Goal: Information Seeking & Learning: Learn about a topic

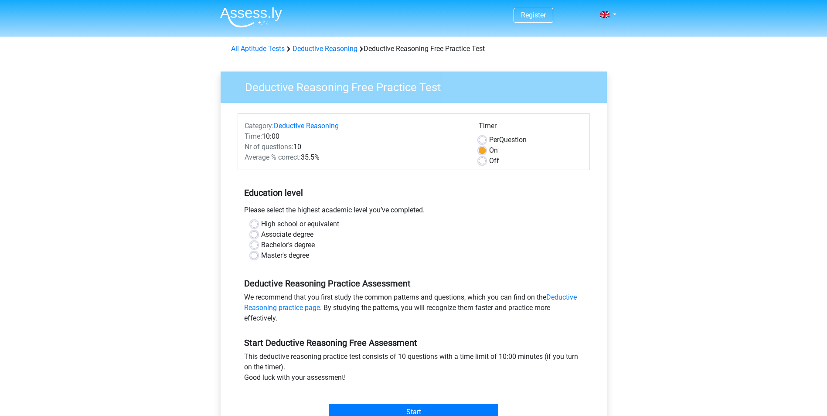
click at [261, 243] on label "Bachelor's degree" at bounding box center [288, 245] width 54 height 10
click at [255, 243] on input "Bachelor's degree" at bounding box center [254, 244] width 7 height 9
radio input "true"
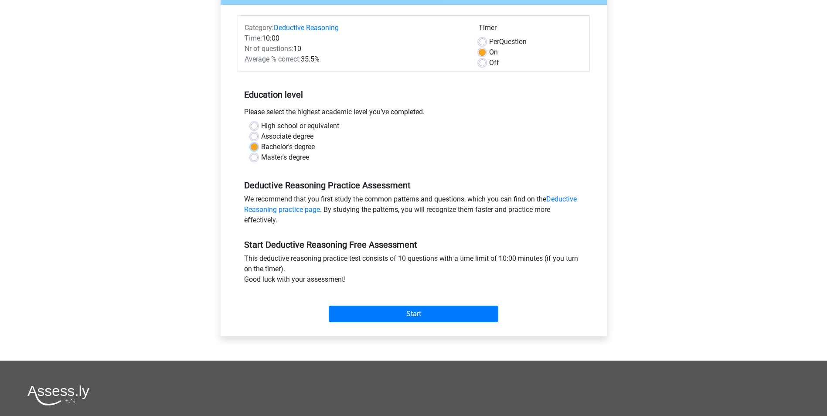
scroll to position [131, 0]
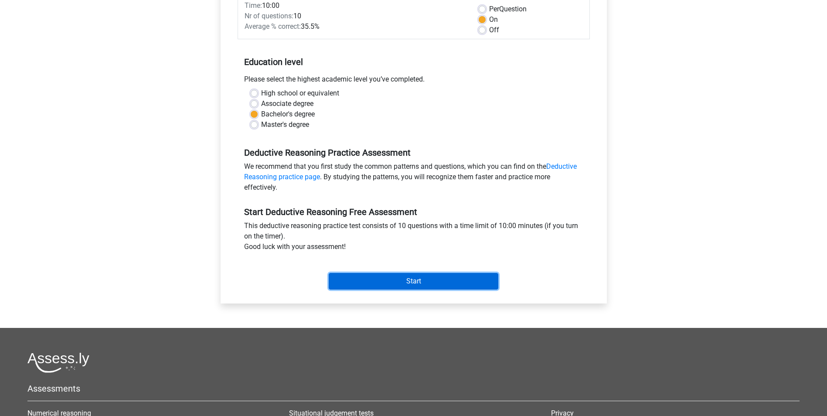
click at [428, 281] on input "Start" at bounding box center [414, 281] width 170 height 17
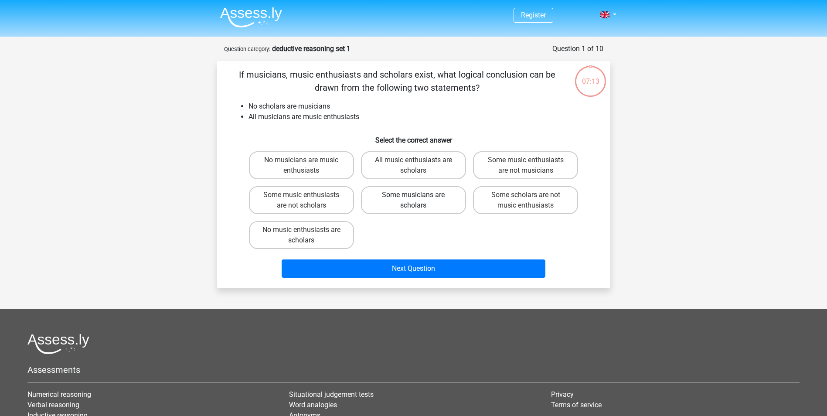
click at [392, 203] on label "Some musicians are scholars" at bounding box center [413, 200] width 105 height 28
click at [413, 201] on input "Some musicians are scholars" at bounding box center [416, 198] width 6 height 6
radio input "true"
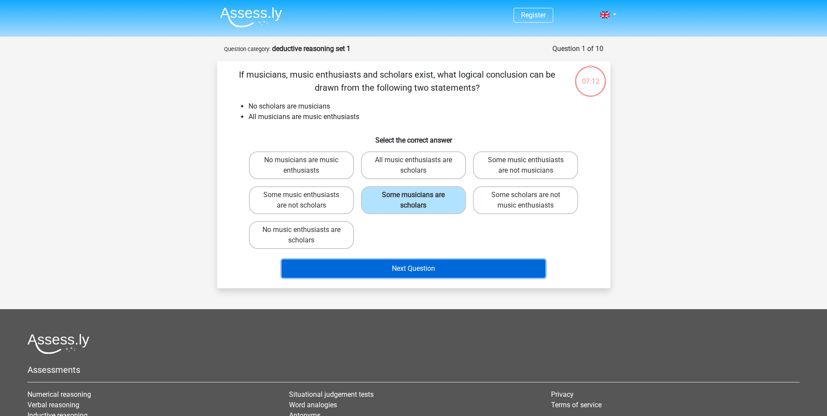
click at [388, 267] on button "Next Question" at bounding box center [414, 268] width 264 height 18
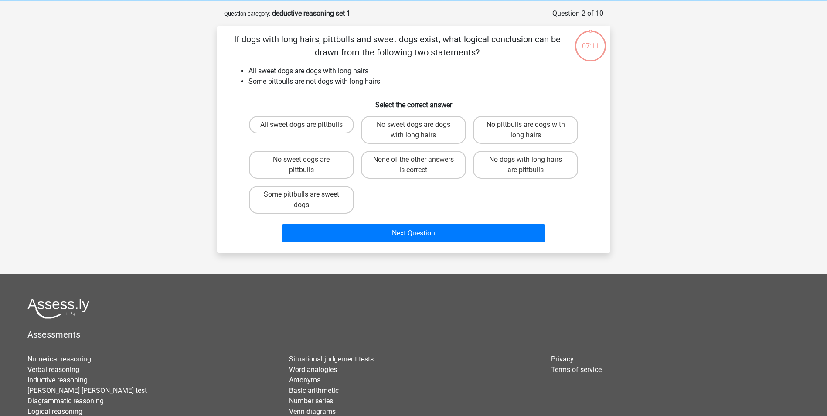
scroll to position [44, 0]
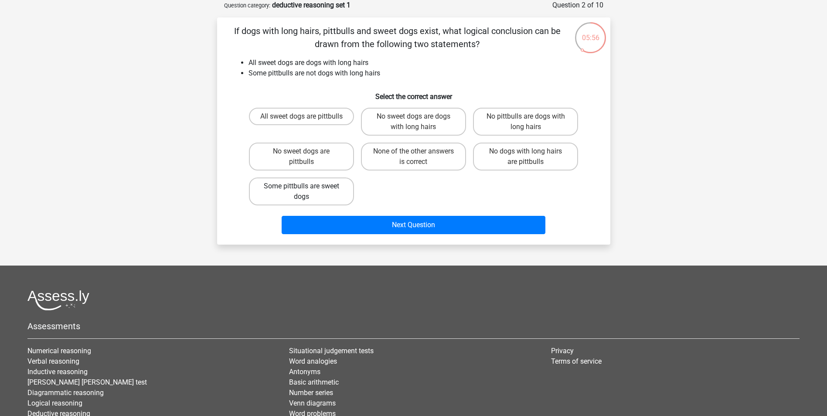
click at [339, 192] on label "Some pittbulls are sweet dogs" at bounding box center [301, 191] width 105 height 28
click at [307, 192] on input "Some pittbulls are sweet dogs" at bounding box center [304, 189] width 6 height 6
radio input "true"
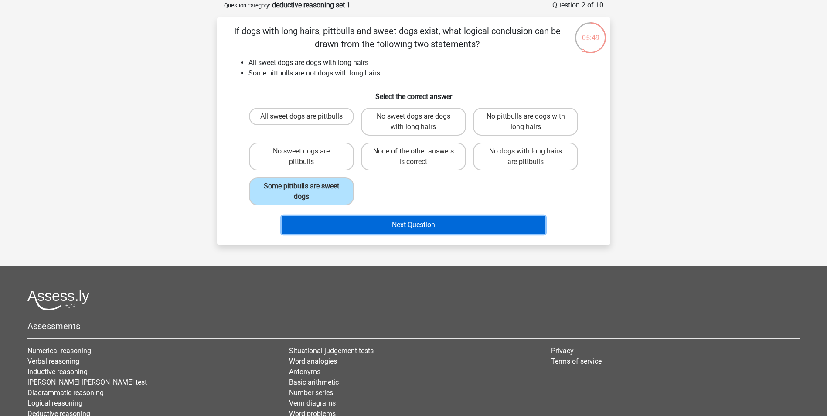
click at [374, 221] on button "Next Question" at bounding box center [414, 225] width 264 height 18
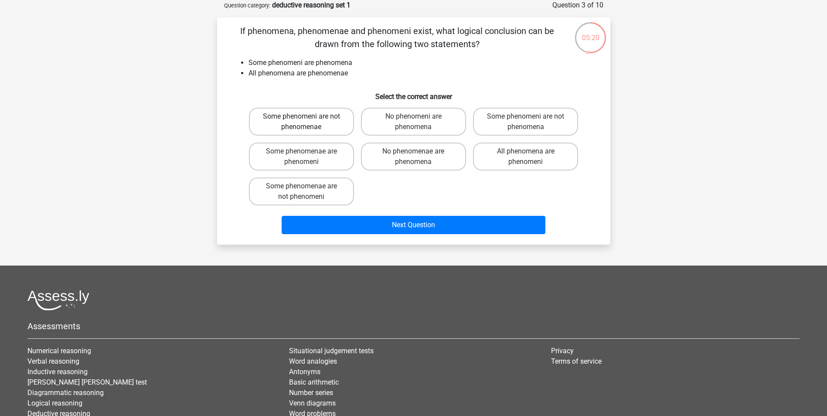
click at [327, 128] on label "Some phenomeni are not phenomenae" at bounding box center [301, 122] width 105 height 28
click at [307, 122] on input "Some phenomeni are not phenomenae" at bounding box center [304, 119] width 6 height 6
radio input "true"
click at [550, 123] on label "Some phenomeni are not phenomena" at bounding box center [525, 122] width 105 height 28
click at [531, 122] on input "Some phenomeni are not phenomena" at bounding box center [529, 119] width 6 height 6
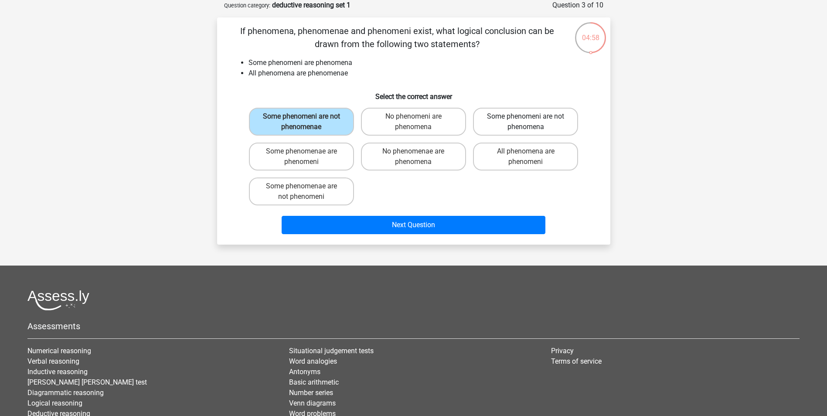
radio input "true"
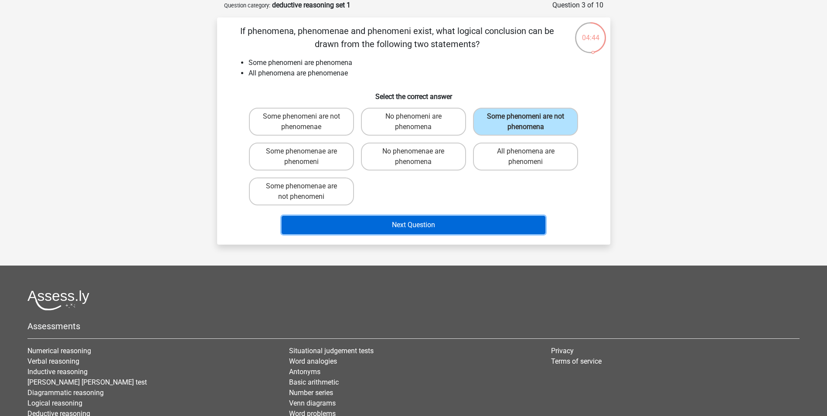
click at [341, 221] on button "Next Question" at bounding box center [414, 225] width 264 height 18
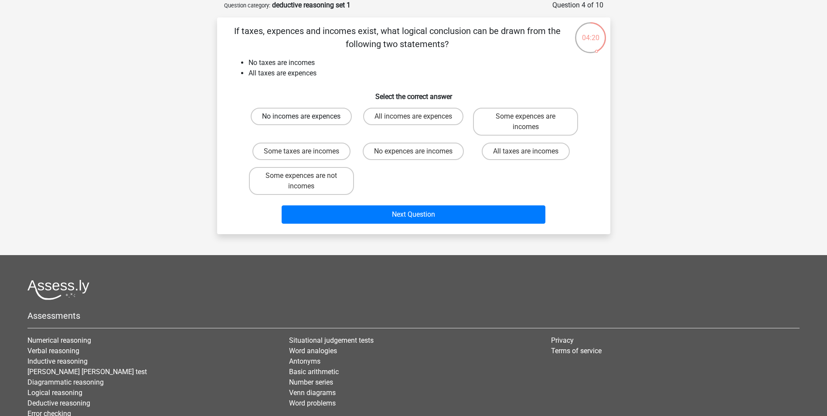
click at [327, 117] on label "No incomes are expences" at bounding box center [301, 116] width 101 height 17
click at [307, 117] on input "No incomes are expences" at bounding box center [304, 119] width 6 height 6
radio input "true"
click at [385, 152] on label "No expences are incomes" at bounding box center [413, 151] width 101 height 17
click at [413, 152] on input "No expences are incomes" at bounding box center [416, 154] width 6 height 6
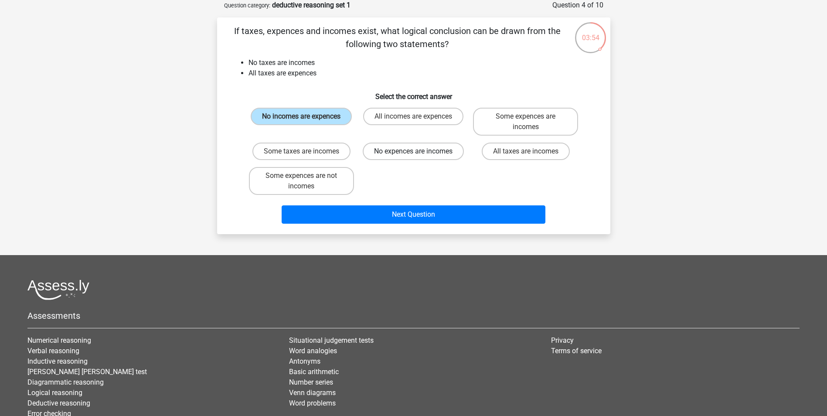
radio input "true"
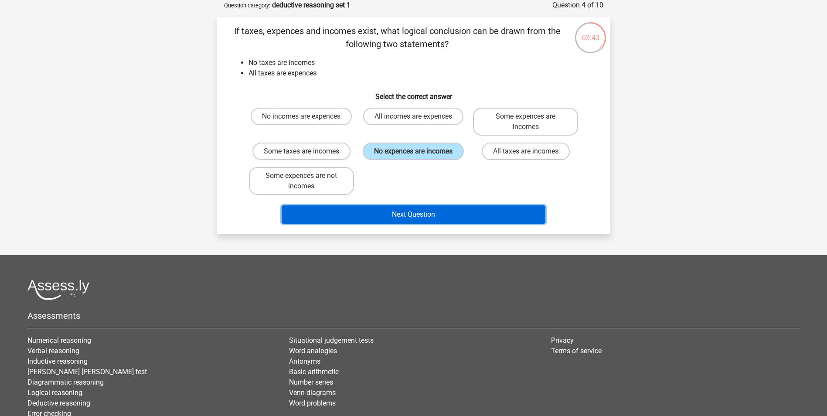
click at [462, 208] on button "Next Question" at bounding box center [414, 214] width 264 height 18
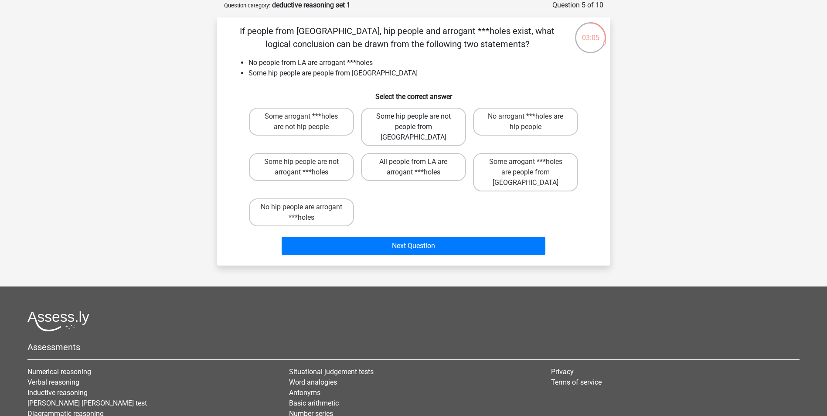
click at [425, 126] on label "Some hip people are not people from LA" at bounding box center [413, 127] width 105 height 38
click at [419, 122] on input "Some hip people are not people from LA" at bounding box center [416, 119] width 6 height 6
radio input "true"
drag, startPoint x: 425, startPoint y: 126, endPoint x: 418, endPoint y: 124, distance: 6.7
click at [418, 124] on label "Some hip people are not people from [GEOGRAPHIC_DATA]" at bounding box center [413, 127] width 105 height 38
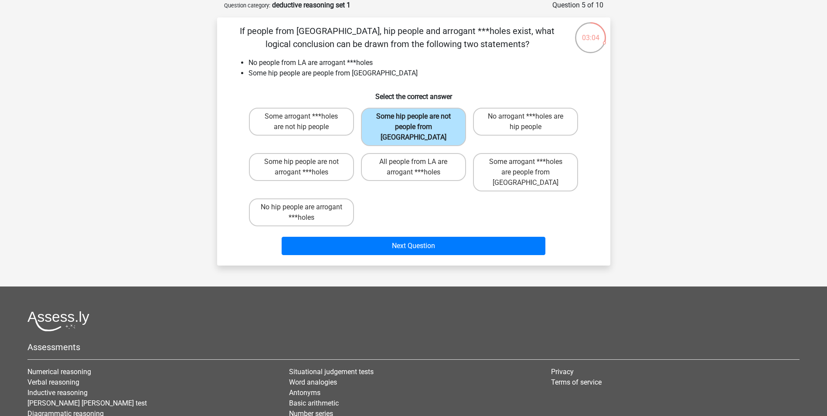
click at [418, 122] on input "Some hip people are not people from [GEOGRAPHIC_DATA]" at bounding box center [416, 119] width 6 height 6
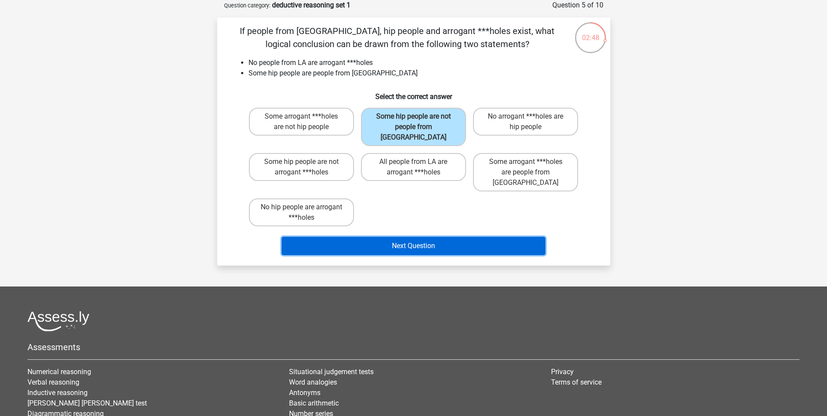
click at [426, 237] on button "Next Question" at bounding box center [414, 246] width 264 height 18
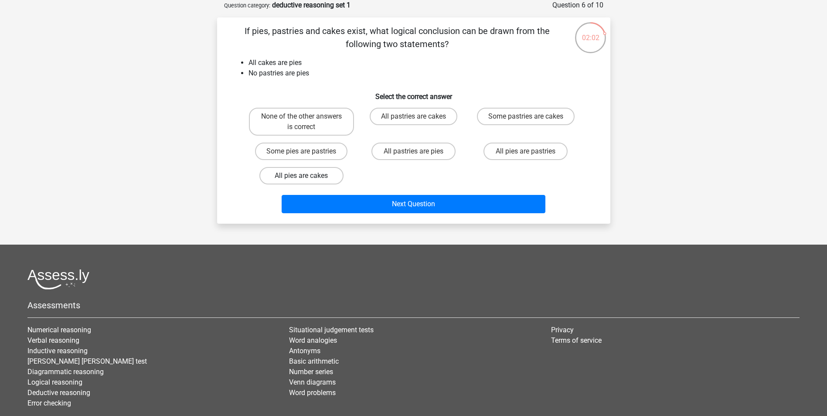
click at [320, 175] on label "All pies are cakes" at bounding box center [301, 175] width 84 height 17
click at [307, 176] on input "All pies are cakes" at bounding box center [304, 179] width 6 height 6
radio input "true"
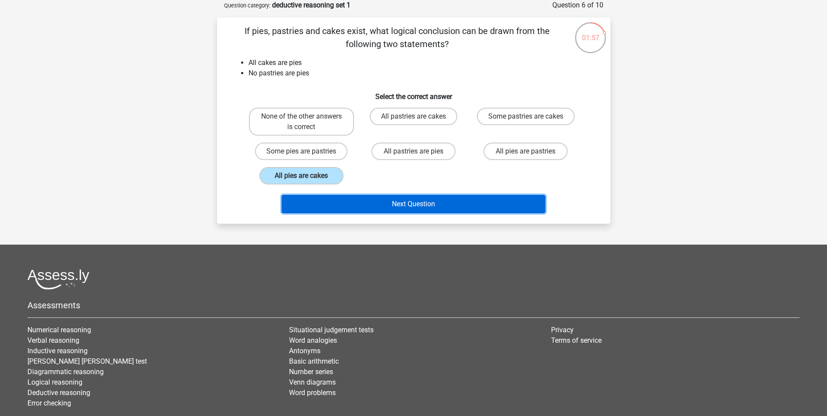
click at [369, 198] on button "Next Question" at bounding box center [414, 204] width 264 height 18
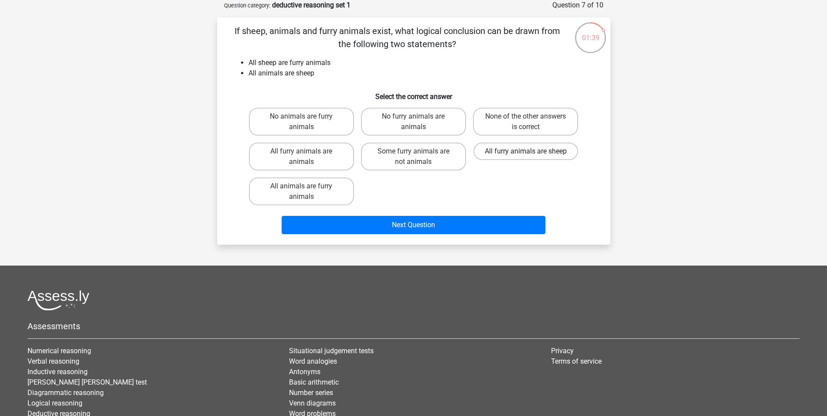
click at [550, 148] on label "All furry animals are sheep" at bounding box center [525, 151] width 105 height 17
click at [531, 151] on input "All furry animals are sheep" at bounding box center [529, 154] width 6 height 6
radio input "true"
click at [314, 193] on label "All animals are furry animals" at bounding box center [301, 191] width 105 height 28
click at [307, 192] on input "All animals are furry animals" at bounding box center [304, 189] width 6 height 6
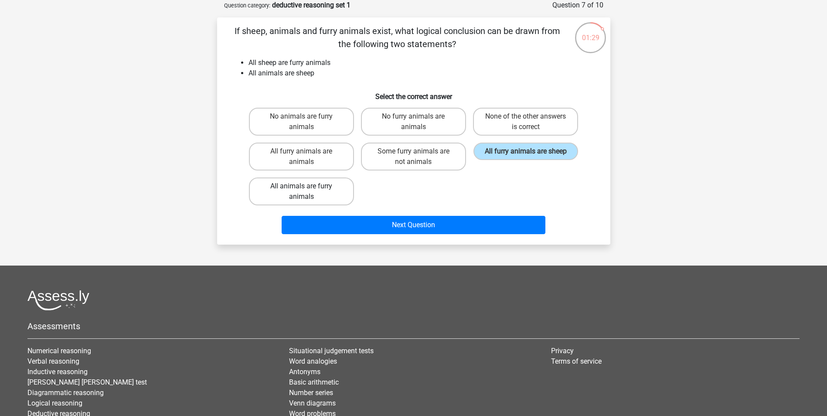
radio input "true"
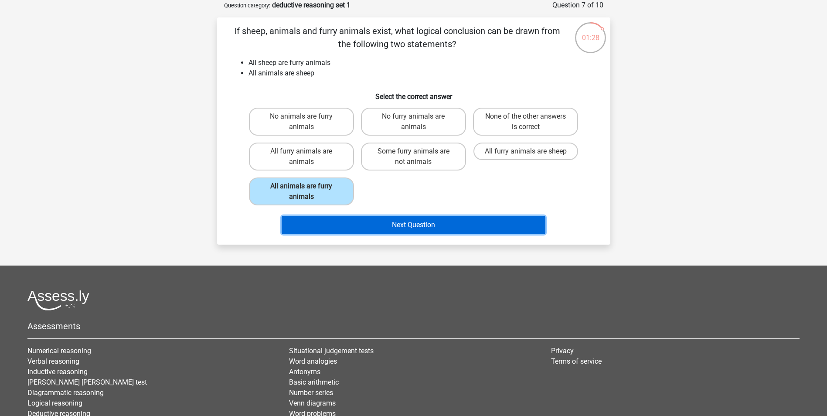
click at [347, 221] on button "Next Question" at bounding box center [414, 225] width 264 height 18
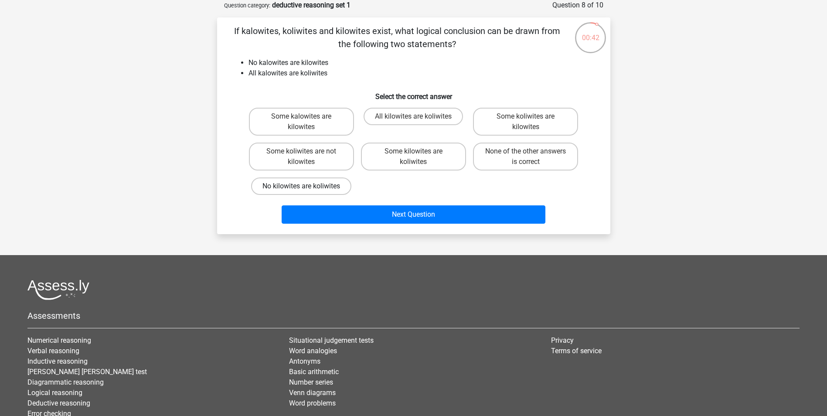
click at [340, 185] on label "No kilowites are koliwites" at bounding box center [301, 185] width 100 height 17
click at [307, 186] on input "No kilowites are koliwites" at bounding box center [304, 189] width 6 height 6
radio input "true"
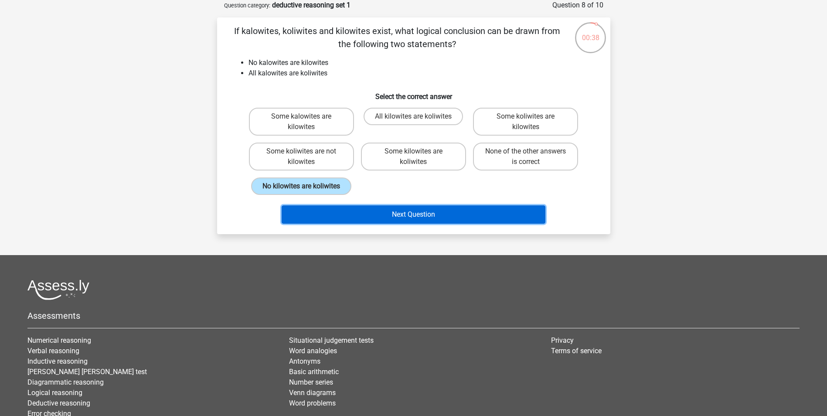
click at [354, 206] on button "Next Question" at bounding box center [414, 214] width 264 height 18
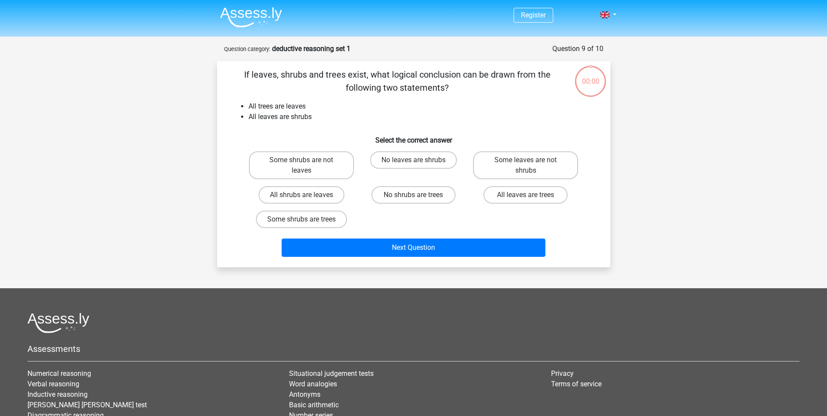
scroll to position [44, 0]
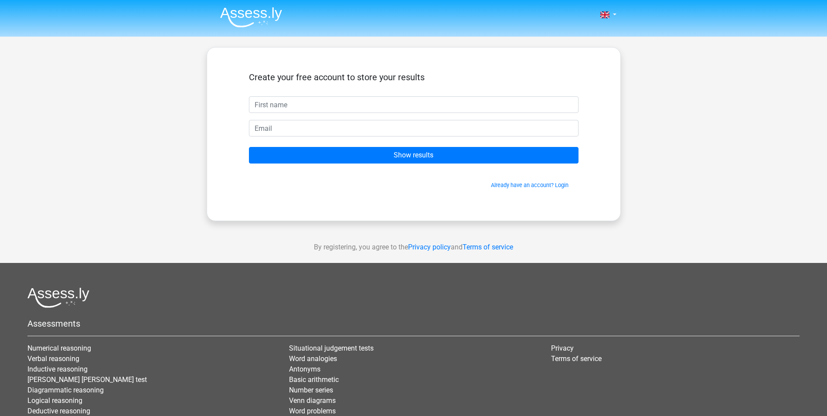
click at [344, 101] on input "text" at bounding box center [414, 104] width 330 height 17
type input "r"
type input "[PERSON_NAME]"
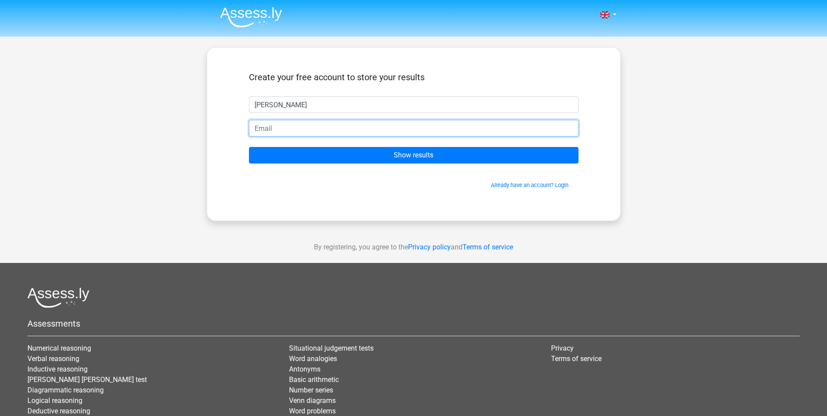
click at [319, 133] on input "email" at bounding box center [414, 128] width 330 height 17
type input "[EMAIL_ADDRESS][DOMAIN_NAME]"
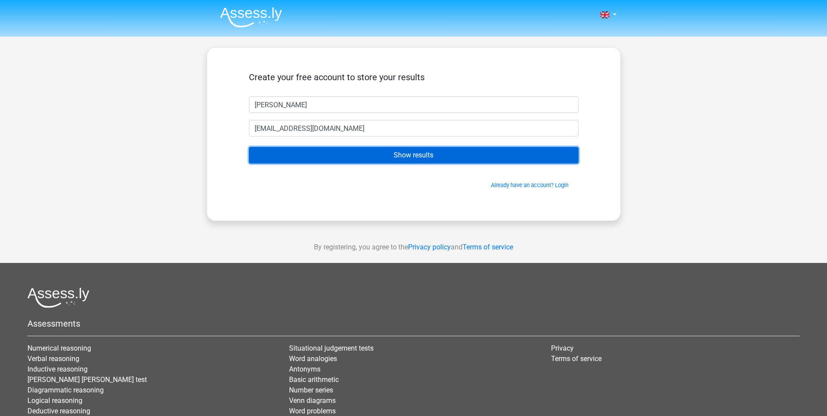
click at [412, 154] on input "Show results" at bounding box center [414, 155] width 330 height 17
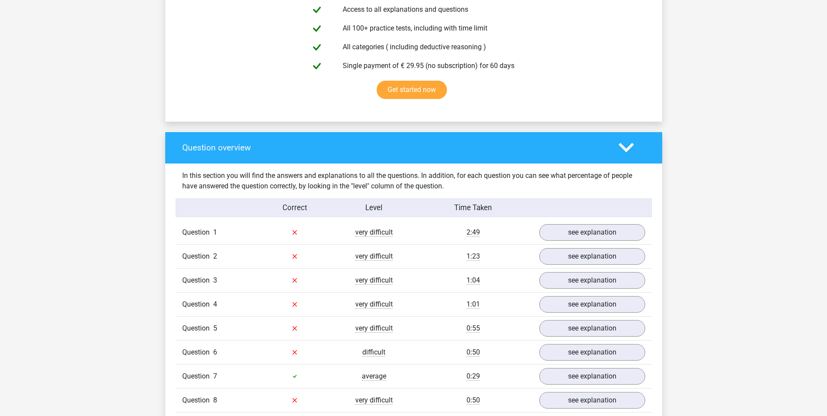
scroll to position [510, 0]
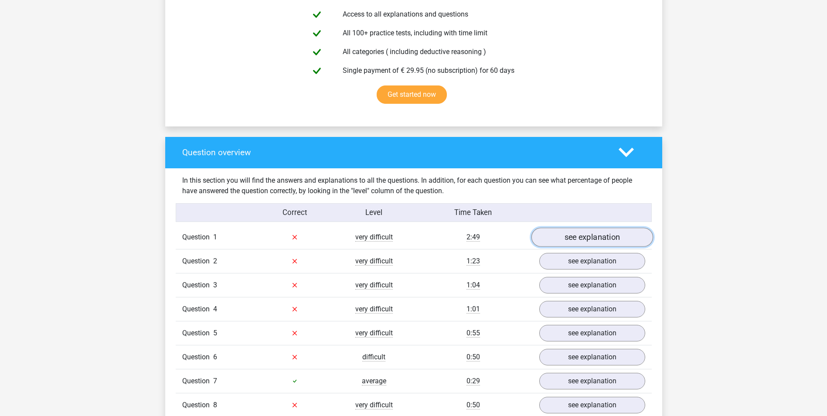
click at [613, 235] on link "see explanation" at bounding box center [592, 237] width 122 height 19
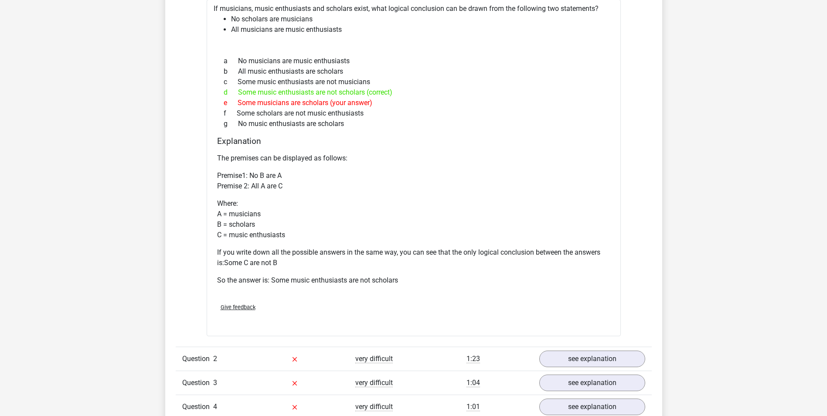
scroll to position [772, 0]
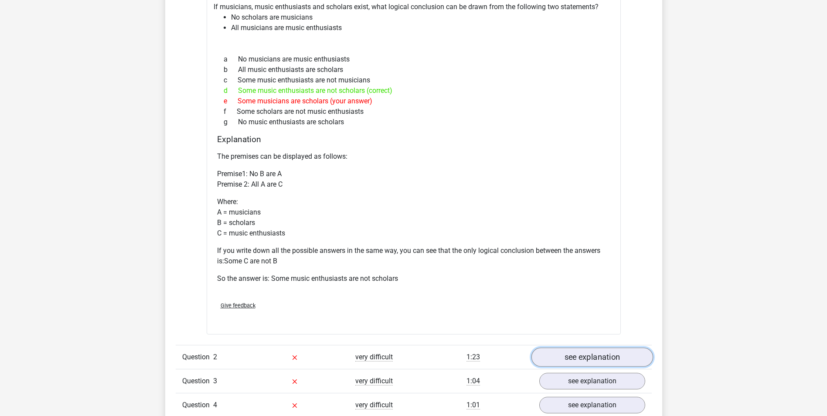
click at [588, 352] on link "see explanation" at bounding box center [592, 356] width 122 height 19
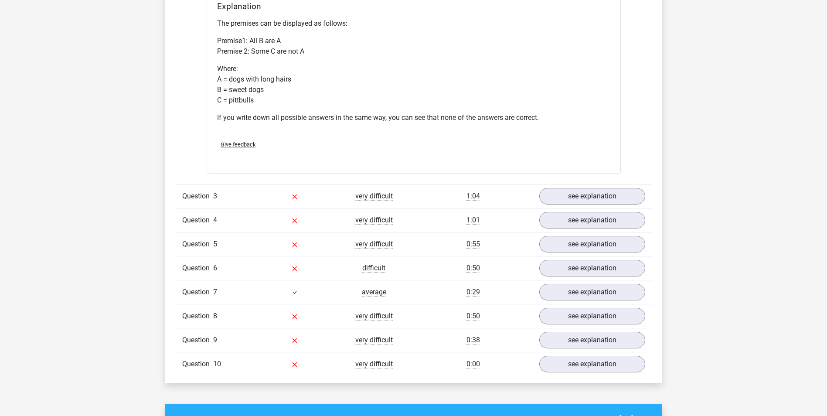
scroll to position [1295, 0]
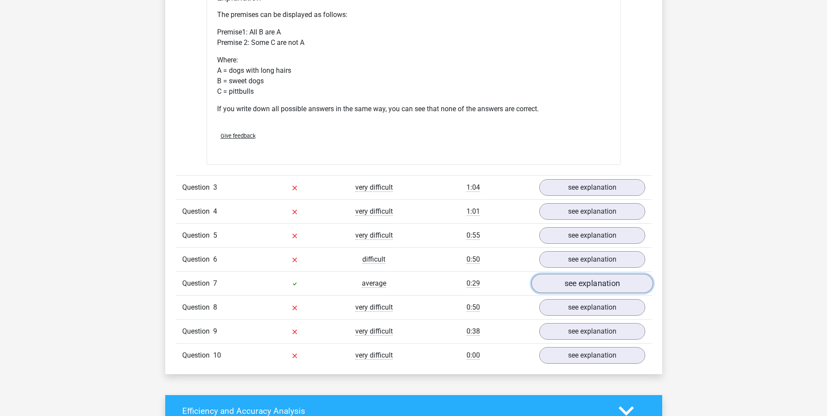
click at [566, 283] on link "see explanation" at bounding box center [592, 283] width 122 height 19
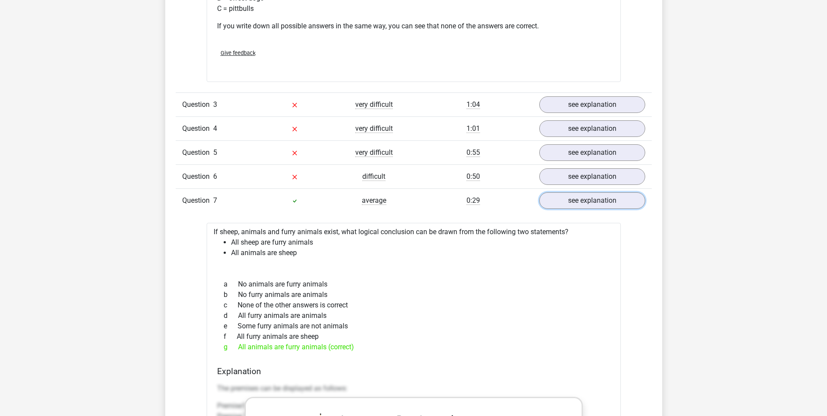
scroll to position [1251, 0]
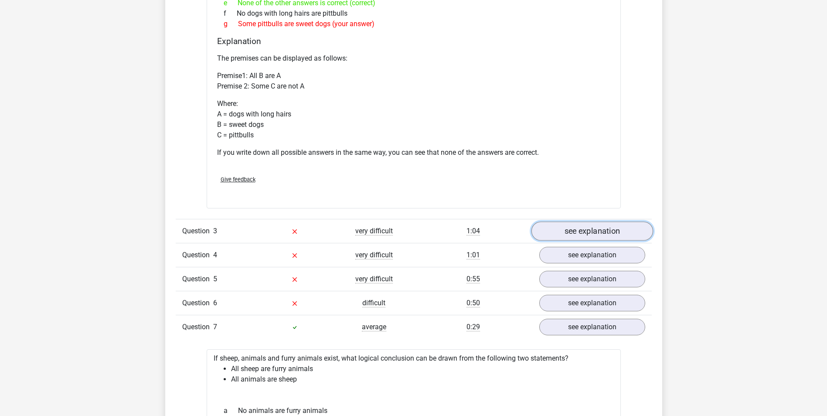
click at [565, 231] on link "see explanation" at bounding box center [592, 230] width 122 height 19
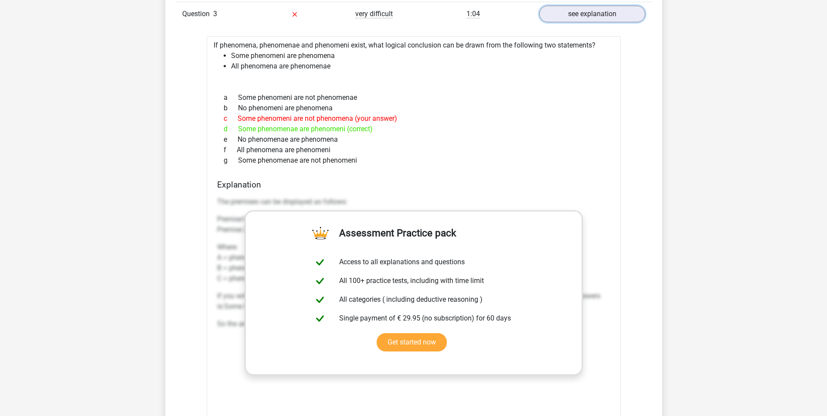
scroll to position [1469, 0]
click at [562, 187] on h4 "Explanation" at bounding box center [413, 184] width 393 height 10
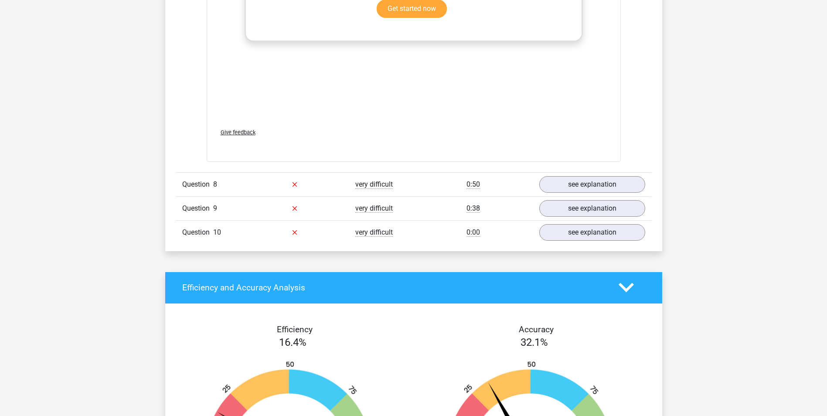
scroll to position [2485, 0]
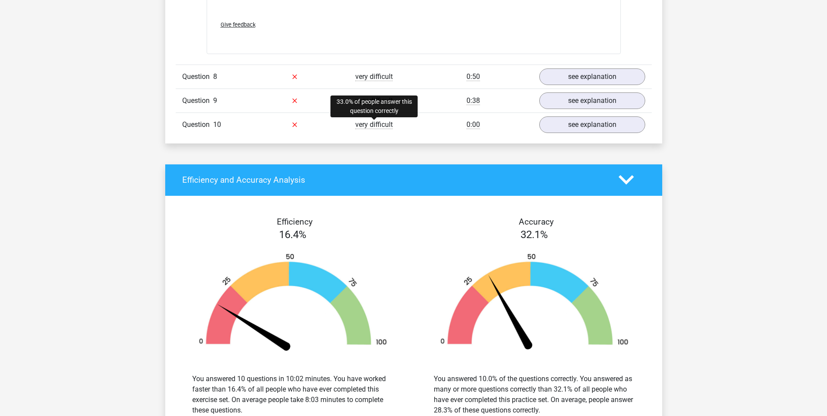
click at [381, 125] on span "very difficult" at bounding box center [373, 124] width 37 height 9
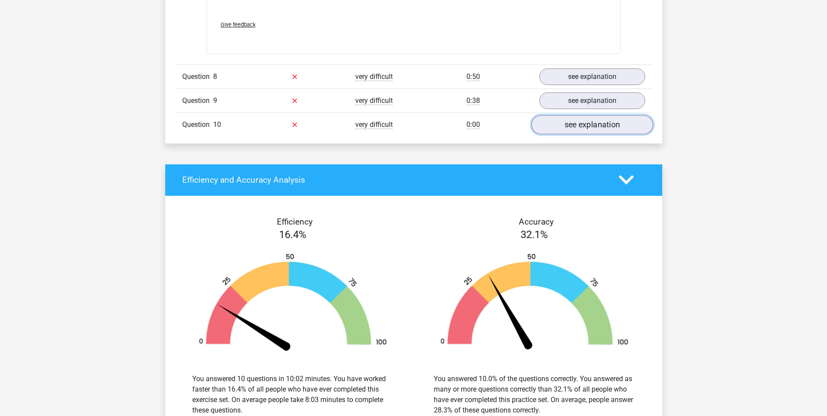
click at [596, 132] on link "see explanation" at bounding box center [592, 124] width 122 height 19
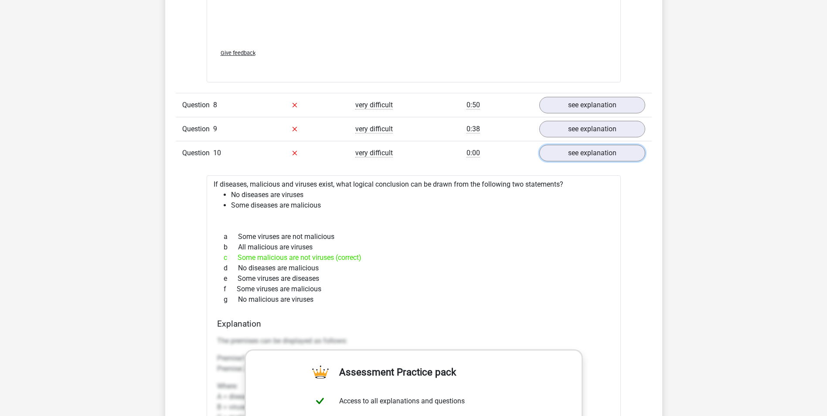
scroll to position [2441, 0]
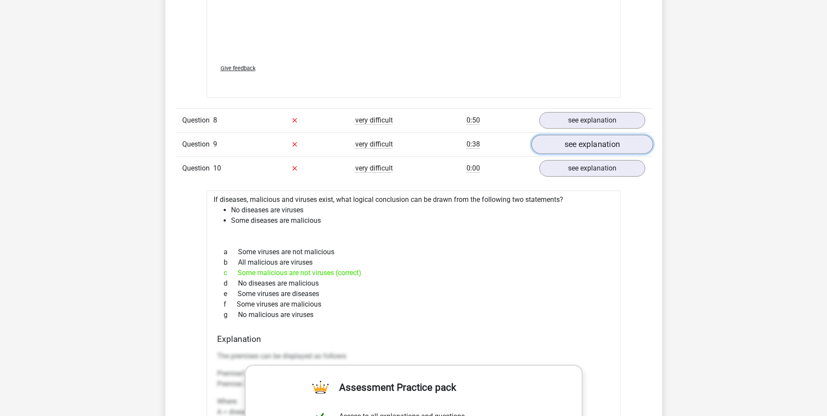
click at [602, 140] on link "see explanation" at bounding box center [592, 144] width 122 height 19
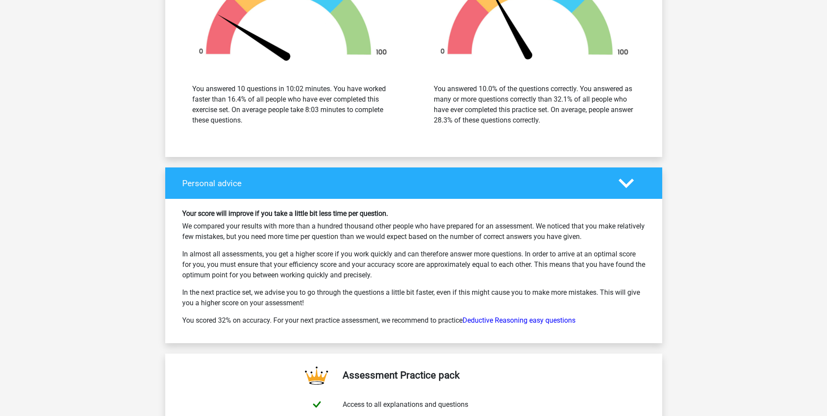
scroll to position [3749, 0]
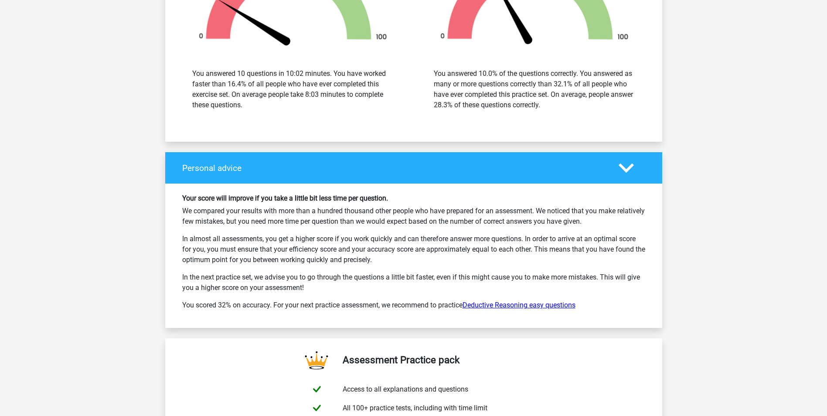
click at [517, 306] on link "Deductive Reasoning easy questions" at bounding box center [519, 305] width 113 height 8
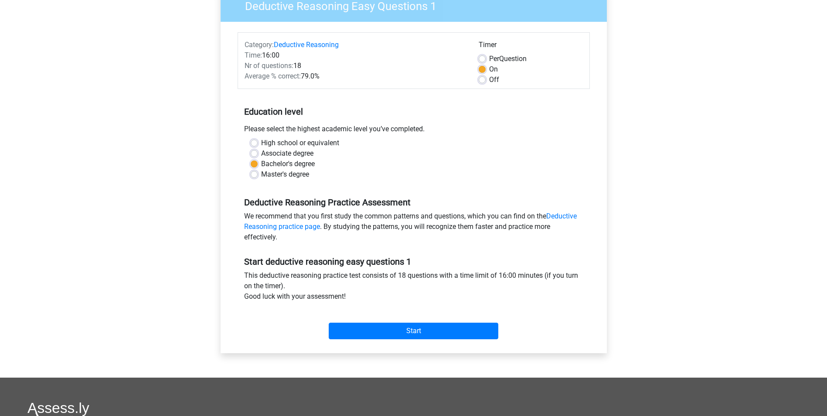
scroll to position [131, 0]
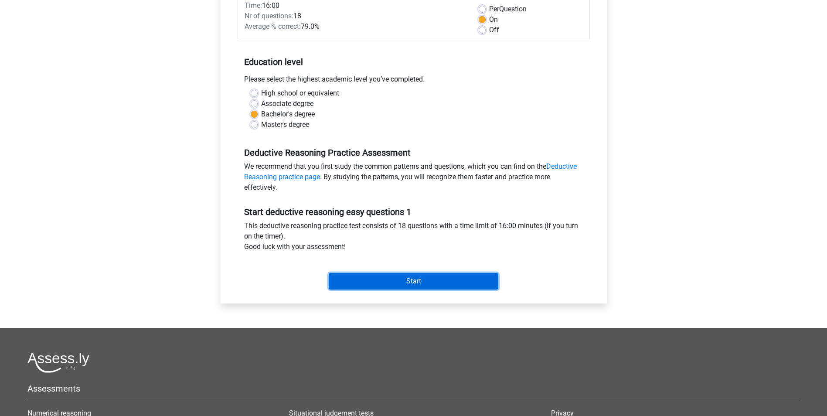
click at [451, 282] on input "Start" at bounding box center [414, 281] width 170 height 17
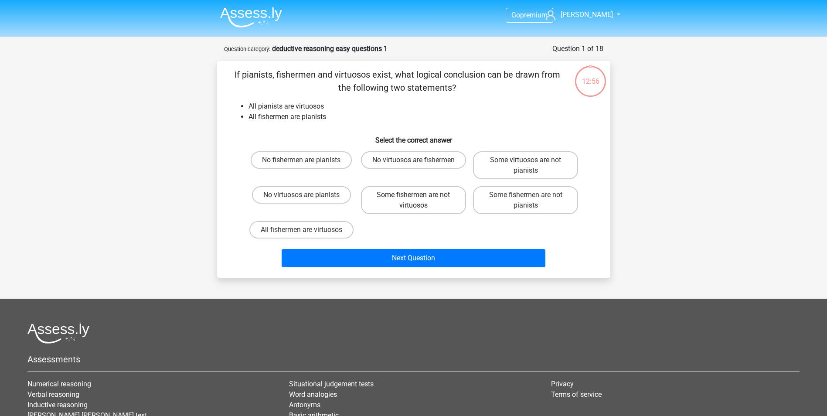
click at [412, 198] on label "Some fishermen are not virtuosos" at bounding box center [413, 200] width 105 height 28
click at [413, 198] on input "Some fishermen are not virtuosos" at bounding box center [416, 198] width 6 height 6
radio input "true"
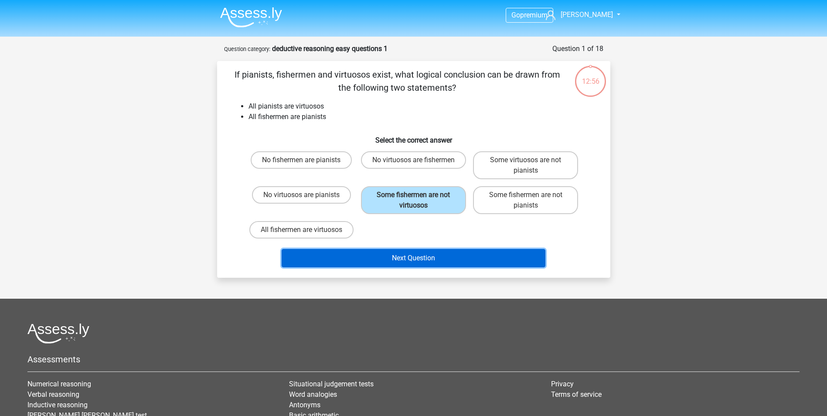
click at [442, 267] on button "Next Question" at bounding box center [414, 258] width 264 height 18
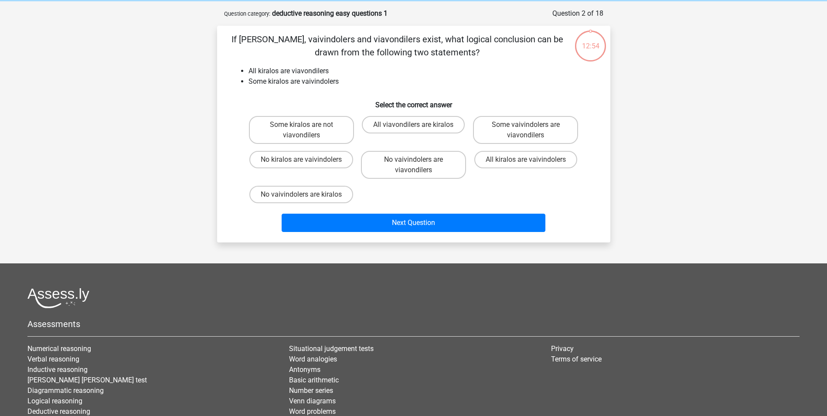
scroll to position [44, 0]
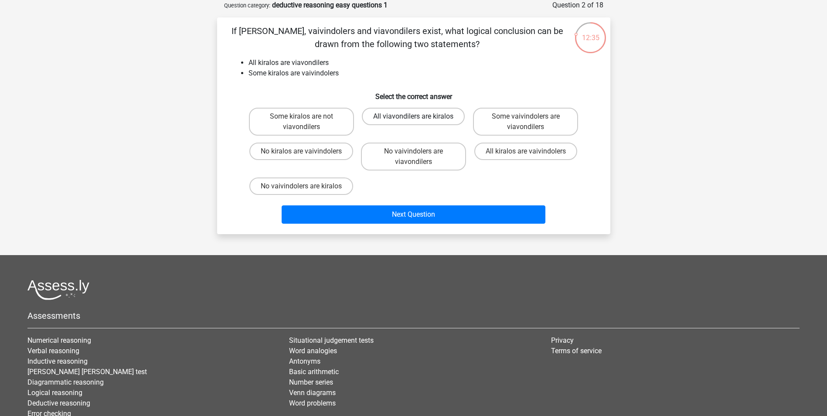
click at [394, 120] on label "All viavondilers are kiralos" at bounding box center [413, 116] width 103 height 17
click at [413, 120] on input "All viavondilers are kiralos" at bounding box center [416, 119] width 6 height 6
radio input "true"
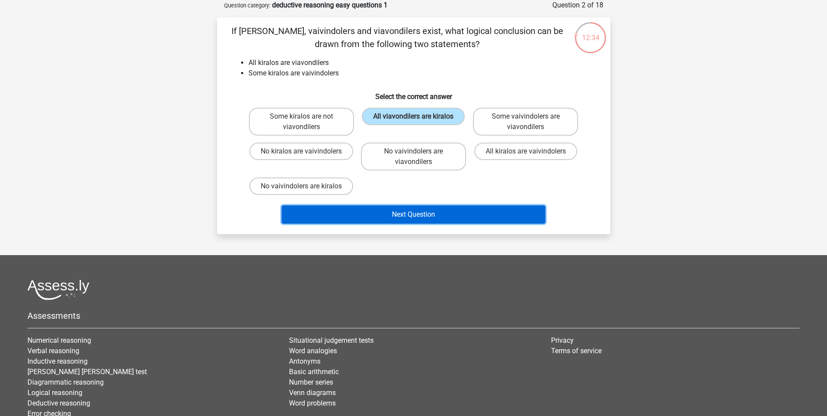
click at [464, 213] on button "Next Question" at bounding box center [414, 214] width 264 height 18
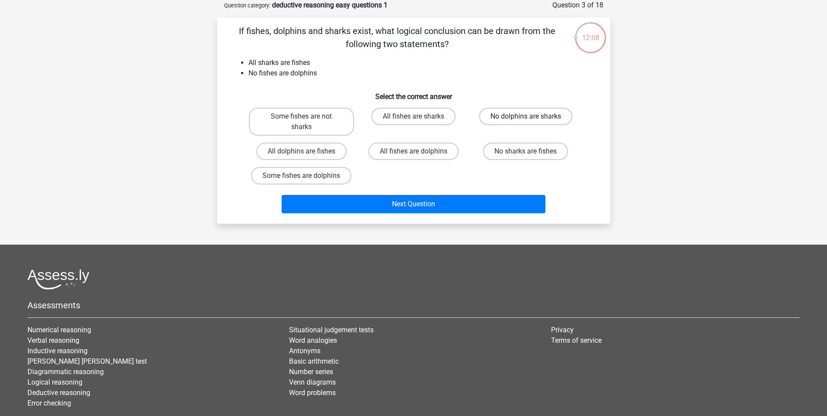
click at [521, 115] on label "No dolphins are sharks" at bounding box center [525, 116] width 93 height 17
click at [526, 116] on input "No dolphins are sharks" at bounding box center [529, 119] width 6 height 6
radio input "true"
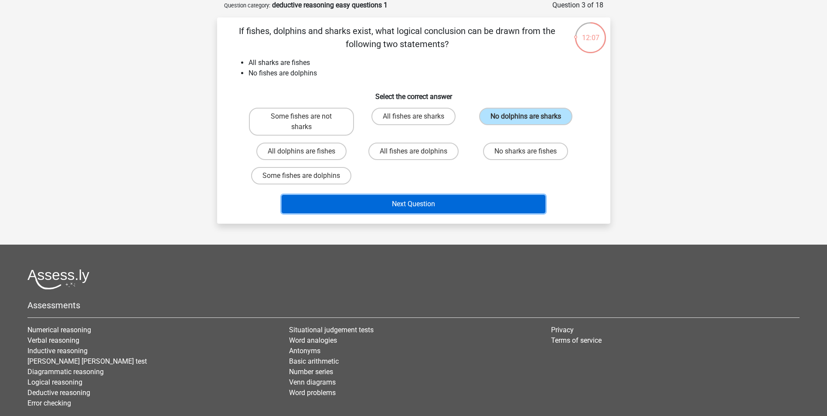
click at [411, 201] on button "Next Question" at bounding box center [414, 204] width 264 height 18
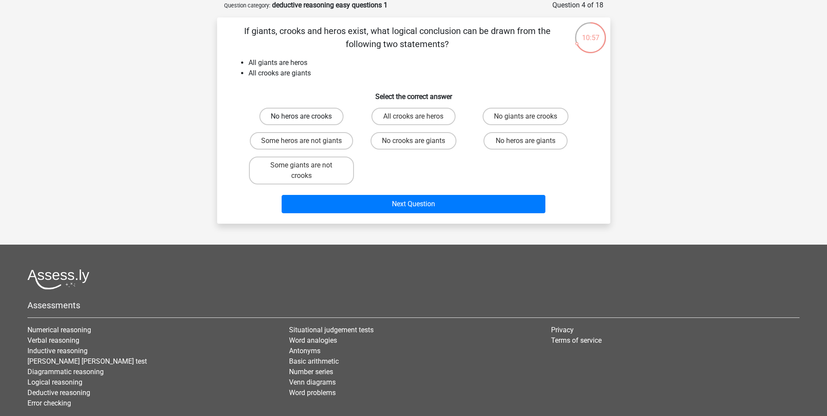
click at [316, 118] on label "No heros are crooks" at bounding box center [301, 116] width 84 height 17
click at [307, 118] on input "No heros are crooks" at bounding box center [304, 119] width 6 height 6
radio input "true"
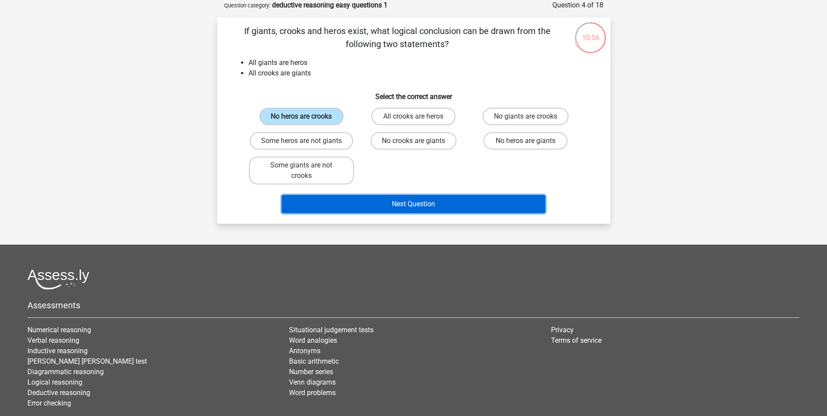
click at [418, 196] on button "Next Question" at bounding box center [414, 204] width 264 height 18
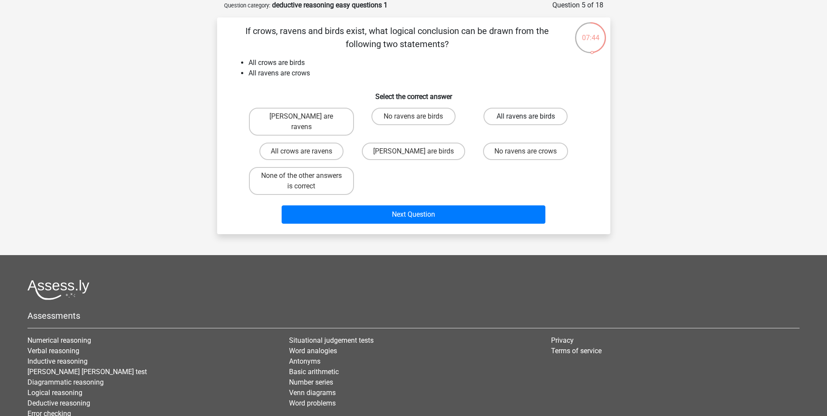
click at [538, 116] on label "All ravens are birds" at bounding box center [525, 116] width 84 height 17
click at [531, 116] on input "All ravens are birds" at bounding box center [529, 119] width 6 height 6
radio input "true"
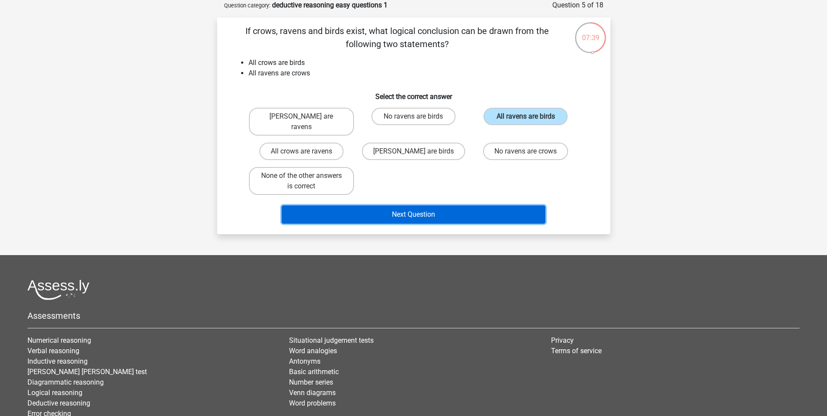
click at [389, 205] on button "Next Question" at bounding box center [414, 214] width 264 height 18
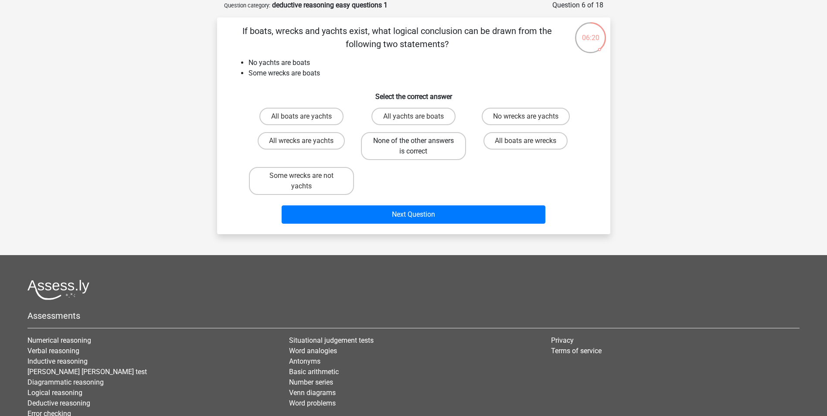
click at [428, 144] on label "None of the other answers is correct" at bounding box center [413, 146] width 105 height 28
click at [419, 144] on input "None of the other answers is correct" at bounding box center [416, 144] width 6 height 6
radio input "true"
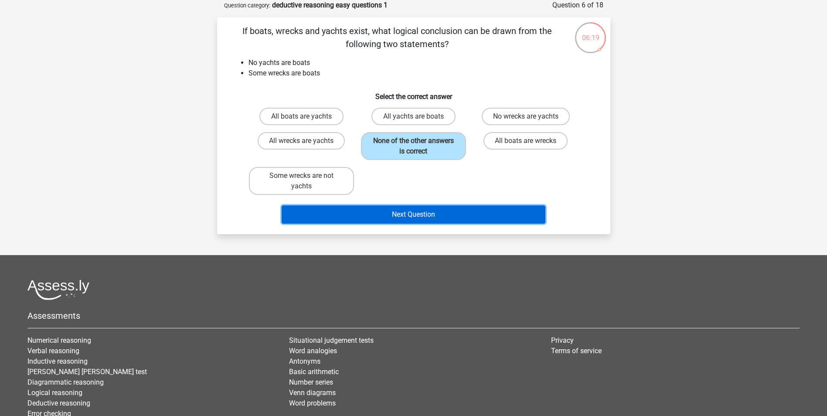
click at [426, 212] on button "Next Question" at bounding box center [414, 214] width 264 height 18
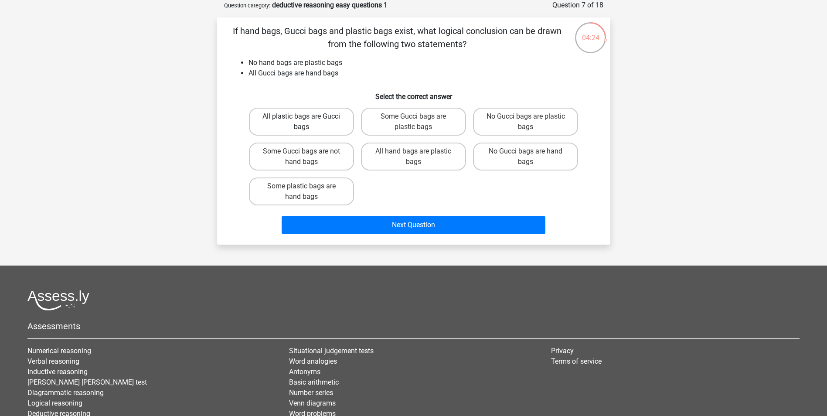
click at [315, 124] on label "All plastic bags are Gucci bags" at bounding box center [301, 122] width 105 height 28
click at [307, 122] on input "All plastic bags are Gucci bags" at bounding box center [304, 119] width 6 height 6
radio input "true"
click at [544, 123] on label "No Gucci bags are plastic bags" at bounding box center [525, 122] width 105 height 28
click at [531, 122] on input "No Gucci bags are plastic bags" at bounding box center [529, 119] width 6 height 6
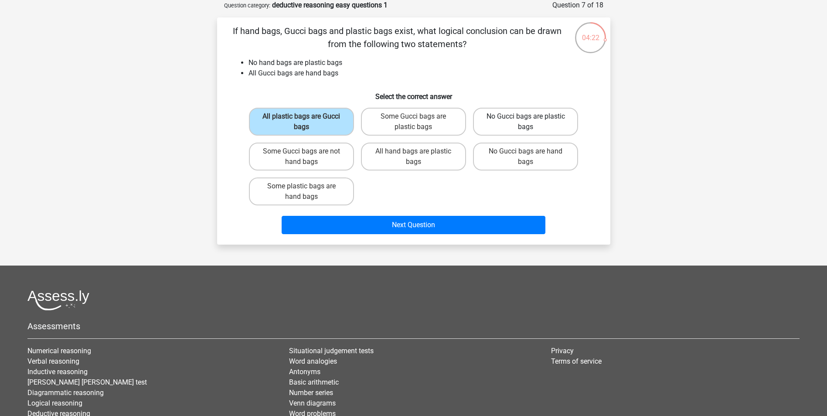
radio input "true"
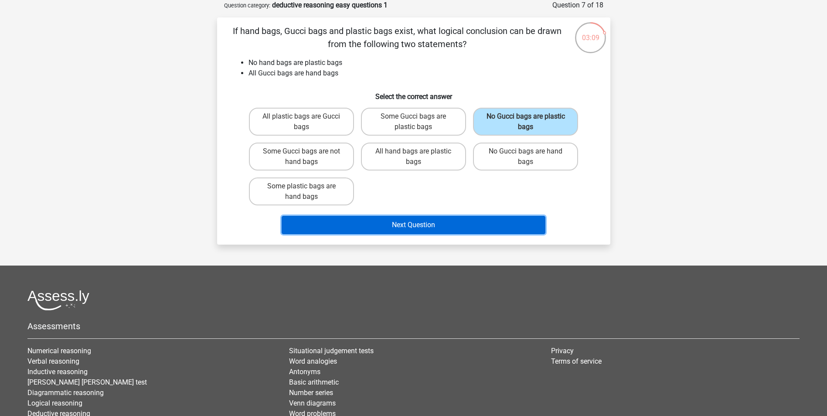
click at [461, 227] on button "Next Question" at bounding box center [414, 225] width 264 height 18
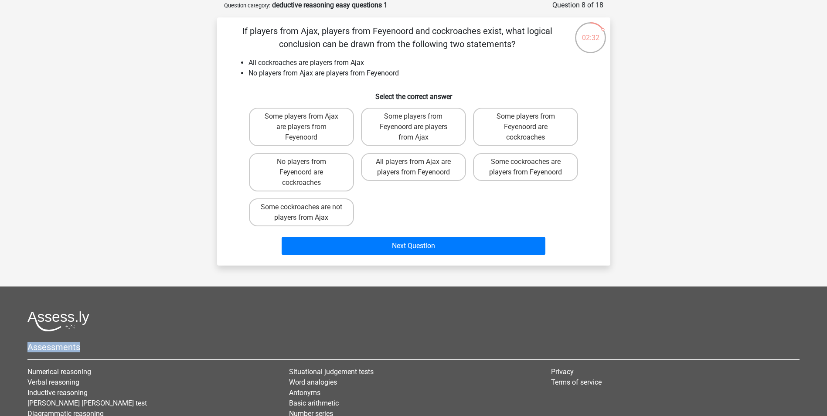
click at [660, 308] on footer "Assessments Numerical reasoning Verbal reasoning Inductive reasoning Watson gla…" at bounding box center [413, 401] width 827 height 230
click at [473, 216] on div "Some players from Ajax are players from Feyenoord Some players from Feyenoord a…" at bounding box center [413, 167] width 337 height 126
click at [303, 179] on label "No players from Feyenoord are cockroaches" at bounding box center [301, 172] width 105 height 38
click at [303, 167] on input "No players from Feyenoord are cockroaches" at bounding box center [304, 165] width 6 height 6
radio input "true"
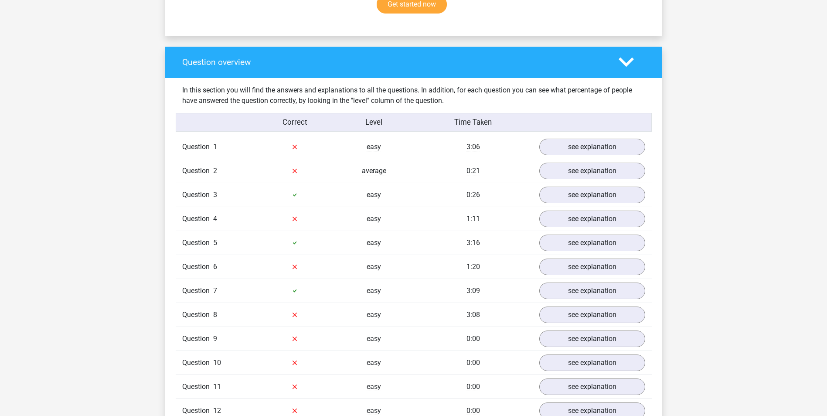
scroll to position [698, 0]
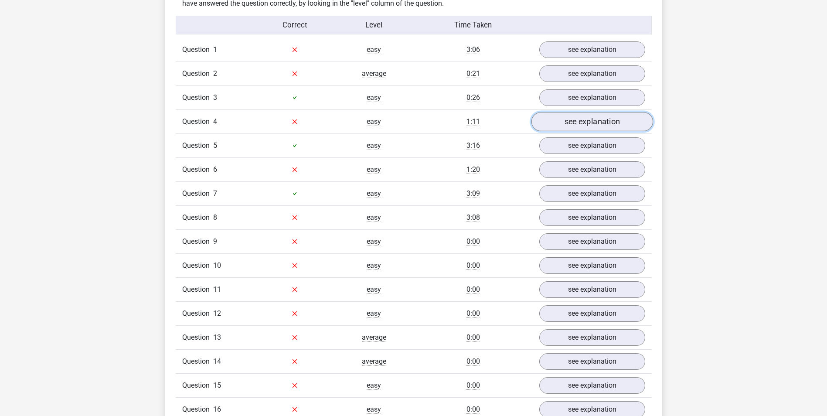
click at [622, 120] on link "see explanation" at bounding box center [592, 121] width 122 height 19
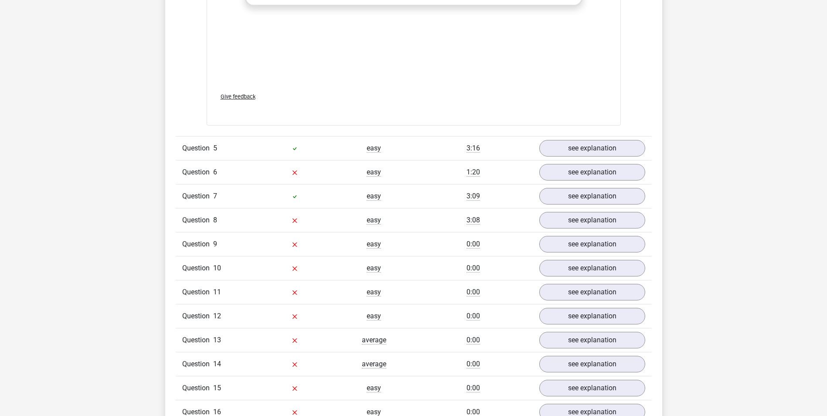
scroll to position [1177, 0]
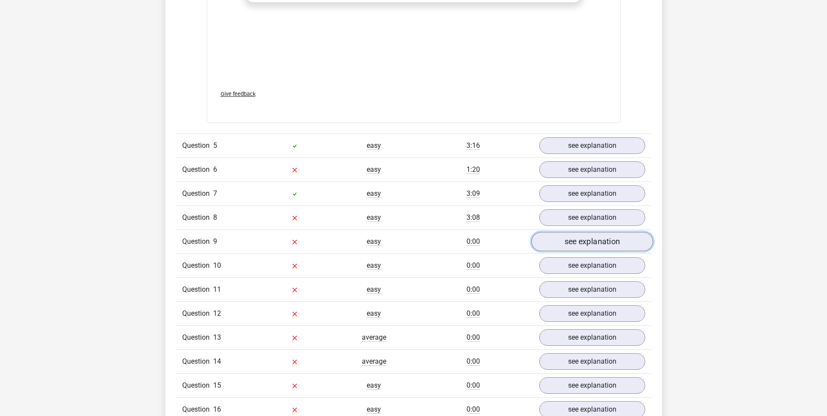
click at [568, 243] on link "see explanation" at bounding box center [592, 241] width 122 height 19
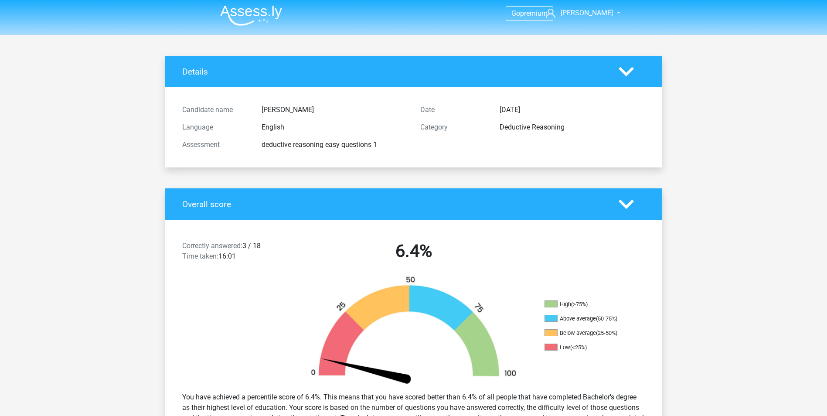
scroll to position [0, 0]
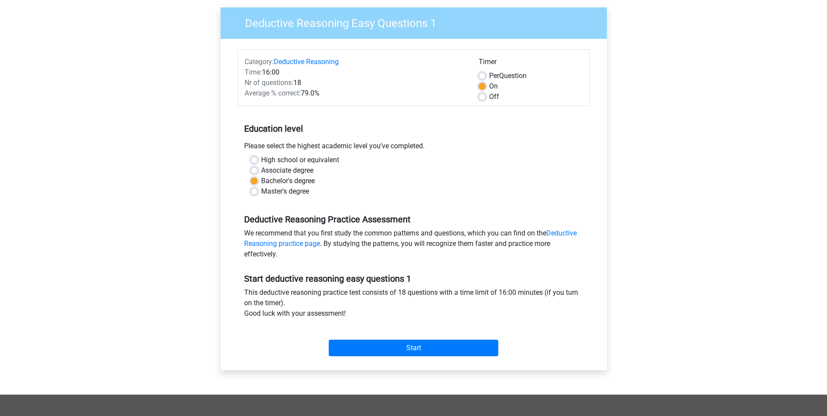
scroll to position [174, 0]
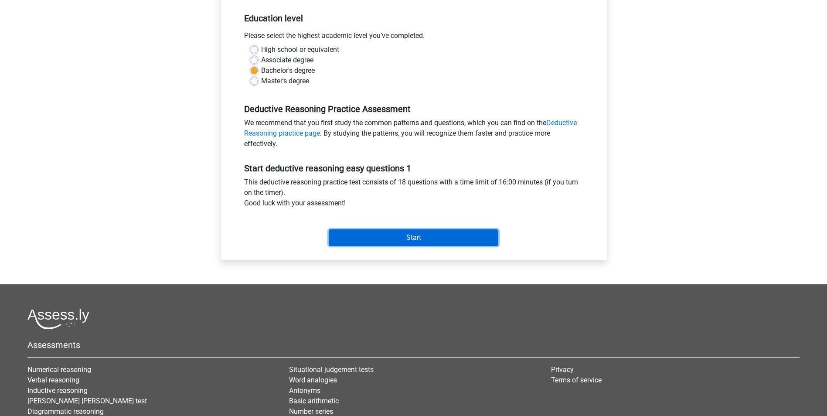
click at [391, 233] on input "Start" at bounding box center [414, 237] width 170 height 17
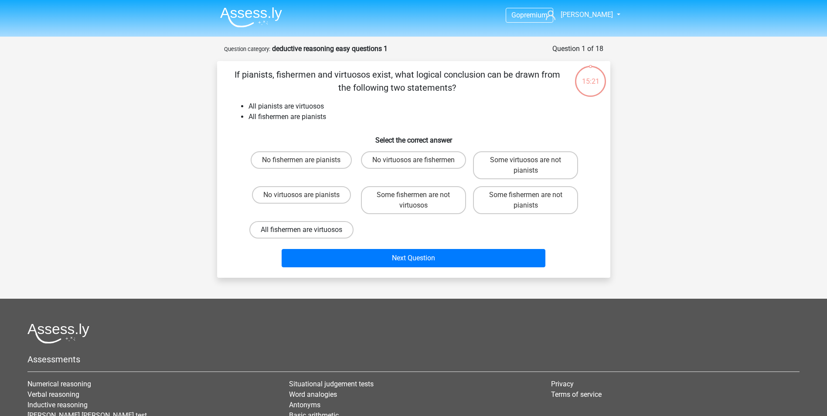
click at [340, 235] on label "All fishermen are virtuosos" at bounding box center [301, 229] width 104 height 17
click at [307, 235] on input "All fishermen are virtuosos" at bounding box center [304, 233] width 6 height 6
radio input "true"
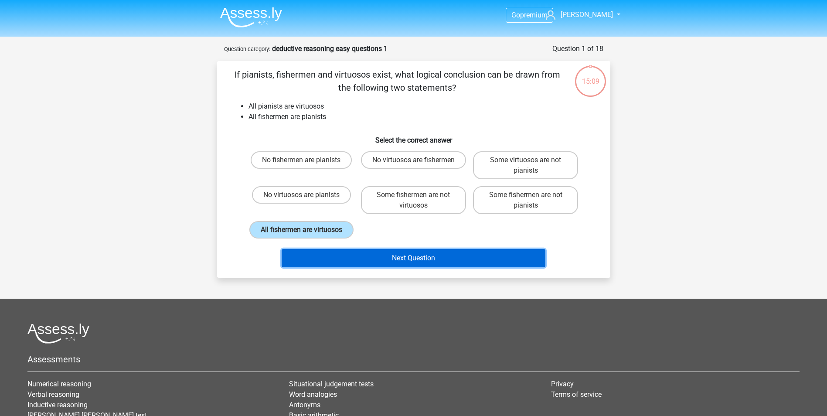
click at [429, 267] on button "Next Question" at bounding box center [414, 258] width 264 height 18
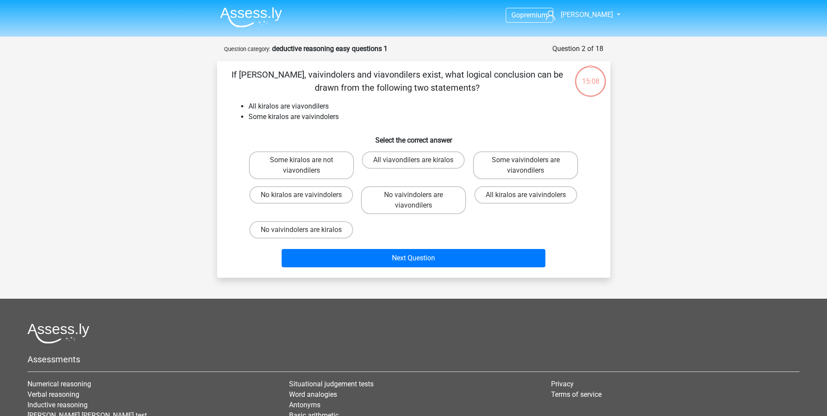
scroll to position [44, 0]
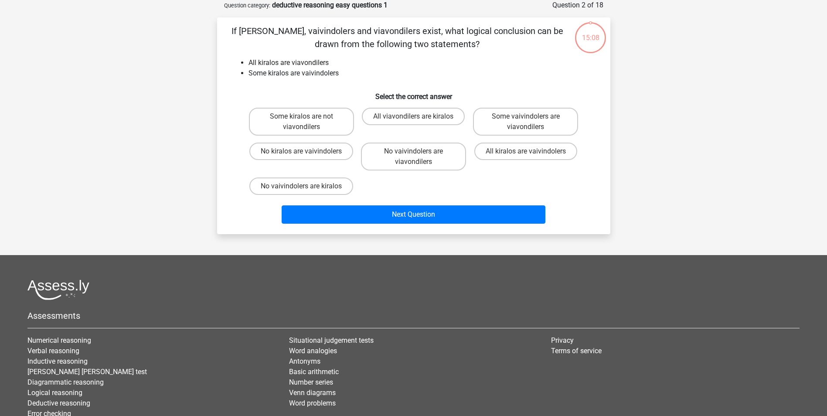
click at [423, 269] on footer "Assessments Numerical reasoning Verbal reasoning Inductive reasoning Watson gla…" at bounding box center [413, 370] width 827 height 230
click at [427, 117] on label "All viavondilers are kiralos" at bounding box center [413, 116] width 103 height 17
click at [419, 117] on input "All viavondilers are kiralos" at bounding box center [416, 119] width 6 height 6
radio input "true"
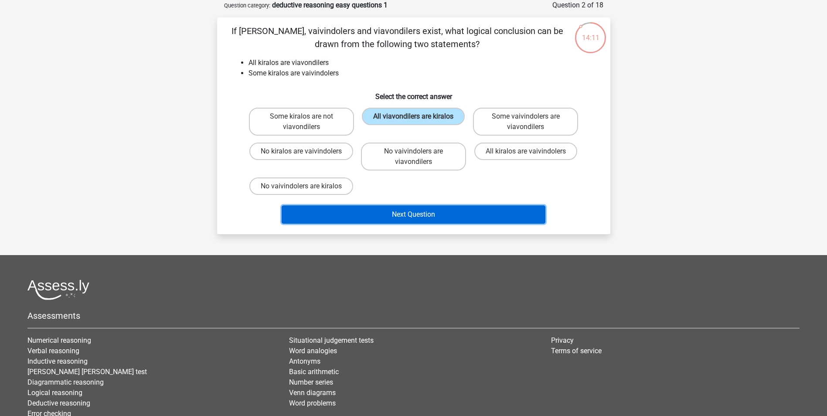
click at [427, 211] on button "Next Question" at bounding box center [414, 214] width 264 height 18
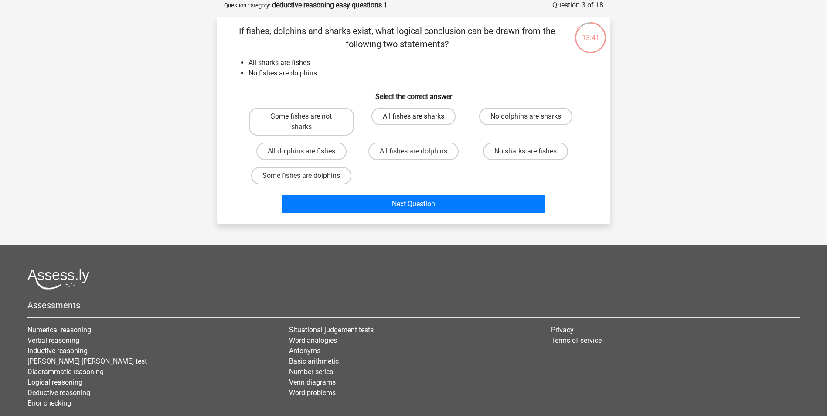
click at [437, 117] on label "All fishes are sharks" at bounding box center [413, 116] width 84 height 17
click at [419, 117] on input "All fishes are sharks" at bounding box center [416, 119] width 6 height 6
radio input "true"
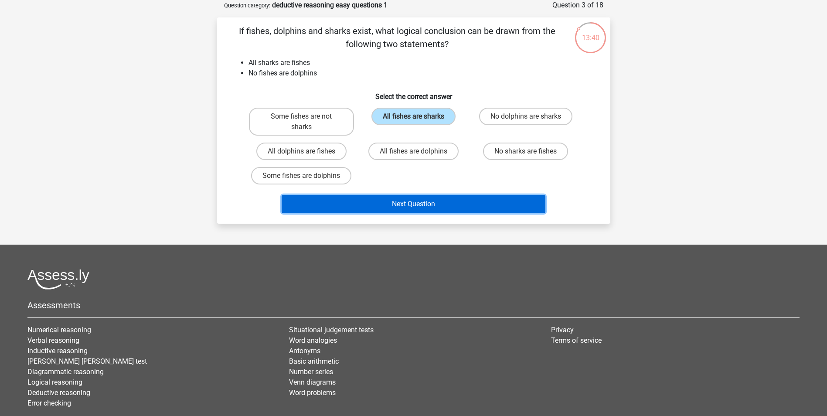
click at [426, 204] on button "Next Question" at bounding box center [414, 204] width 264 height 18
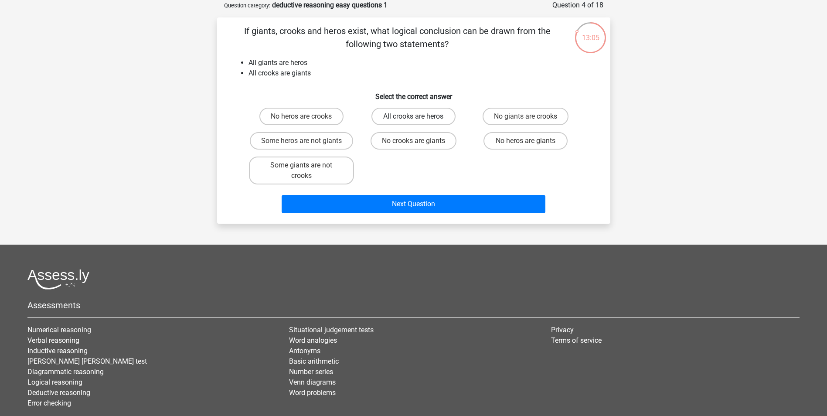
click at [401, 120] on label "All crooks are heros" at bounding box center [413, 116] width 84 height 17
click at [413, 120] on input "All crooks are heros" at bounding box center [416, 119] width 6 height 6
radio input "true"
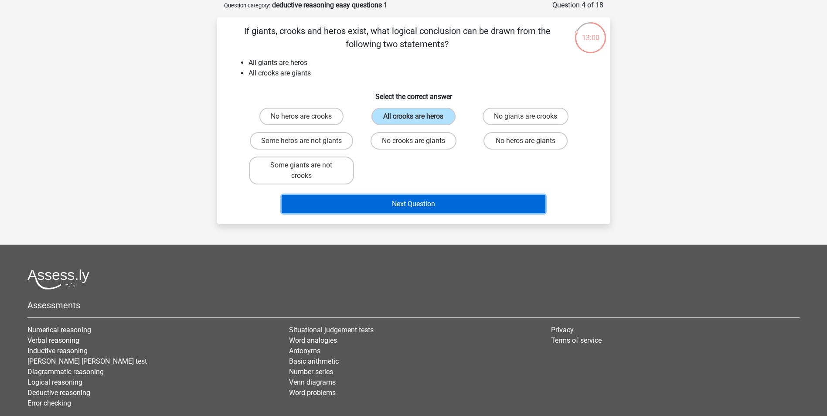
click at [350, 202] on button "Next Question" at bounding box center [414, 204] width 264 height 18
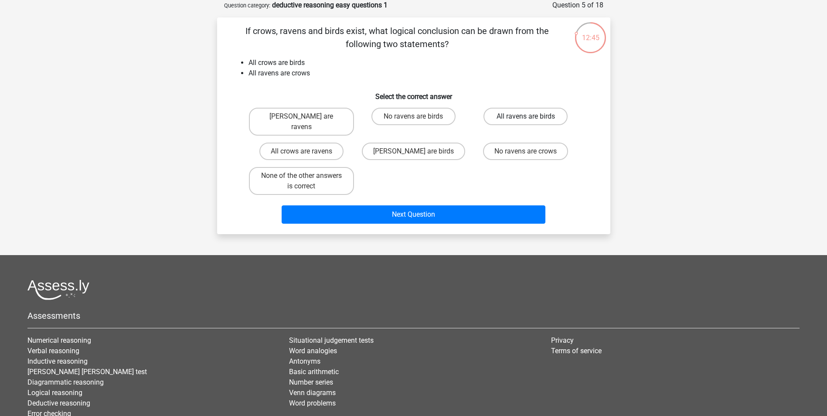
click at [524, 115] on label "All ravens are birds" at bounding box center [525, 116] width 84 height 17
click at [526, 116] on input "All ravens are birds" at bounding box center [529, 119] width 6 height 6
radio input "true"
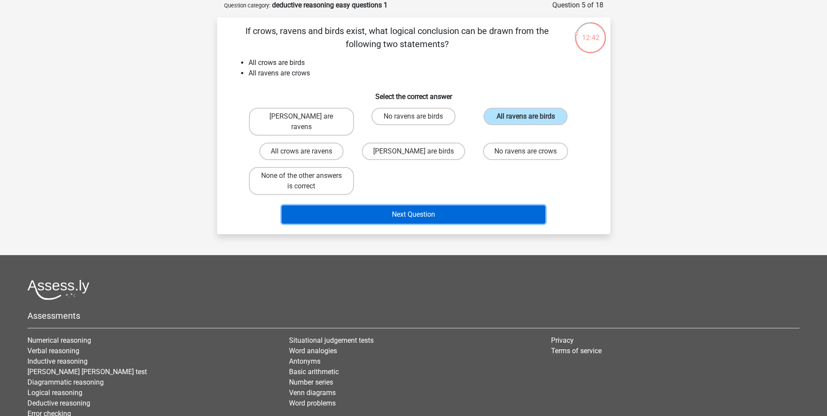
click at [476, 205] on button "Next Question" at bounding box center [414, 214] width 264 height 18
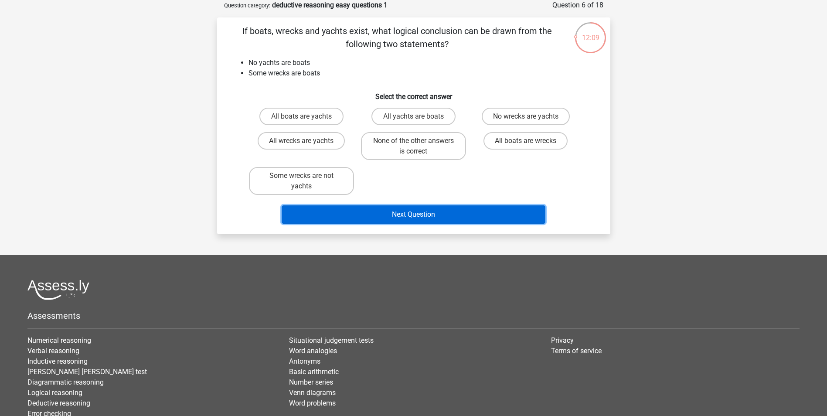
click at [395, 216] on button "Next Question" at bounding box center [414, 214] width 264 height 18
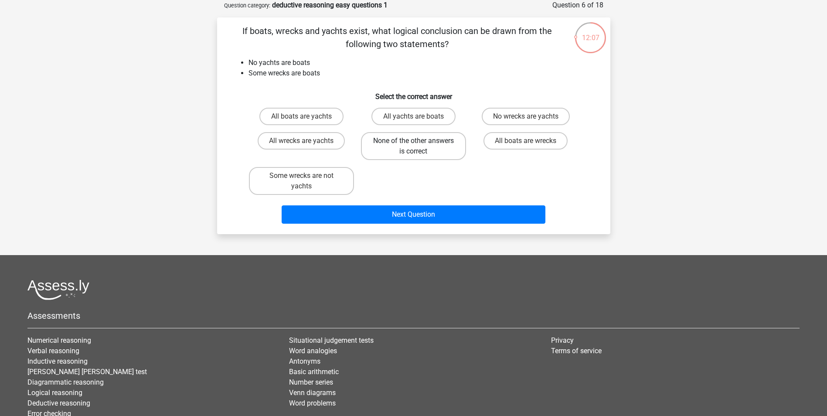
click at [438, 146] on label "None of the other answers is correct" at bounding box center [413, 146] width 105 height 28
click at [419, 146] on input "None of the other answers is correct" at bounding box center [416, 144] width 6 height 6
radio input "true"
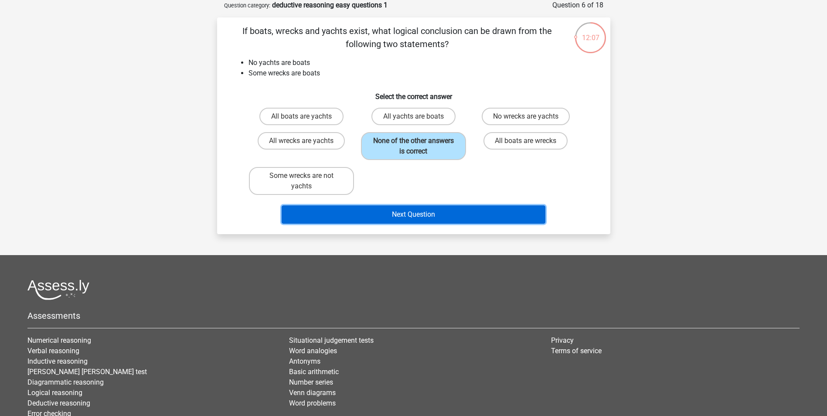
click at [424, 218] on button "Next Question" at bounding box center [414, 214] width 264 height 18
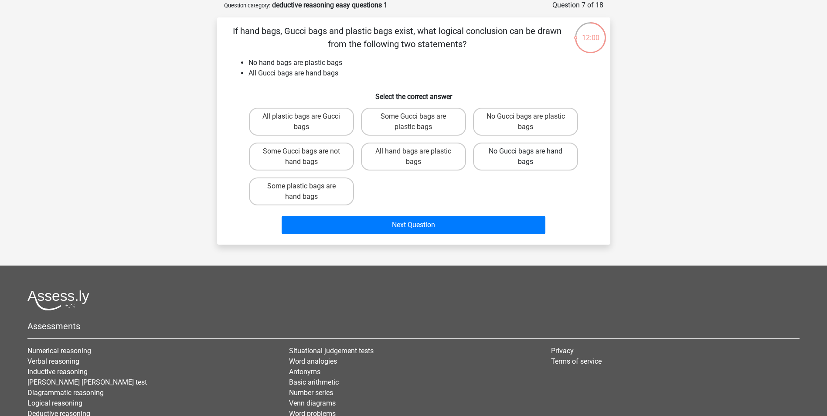
click at [528, 149] on label "No Gucci bags are hand bags" at bounding box center [525, 157] width 105 height 28
click at [528, 151] on input "No Gucci bags are hand bags" at bounding box center [529, 154] width 6 height 6
radio input "true"
click at [524, 116] on label "No Gucci bags are plastic bags" at bounding box center [525, 122] width 105 height 28
click at [526, 116] on input "No Gucci bags are plastic bags" at bounding box center [529, 119] width 6 height 6
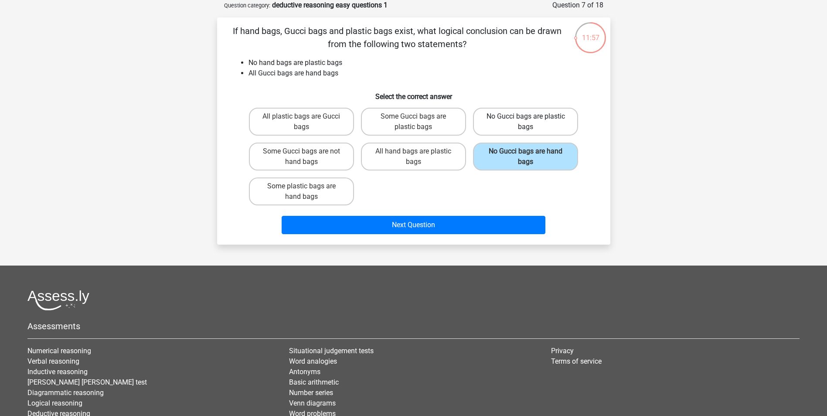
radio input "true"
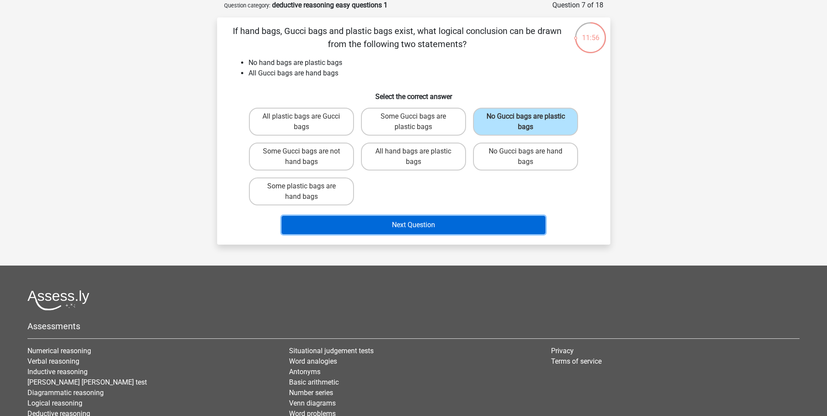
click at [453, 230] on button "Next Question" at bounding box center [414, 225] width 264 height 18
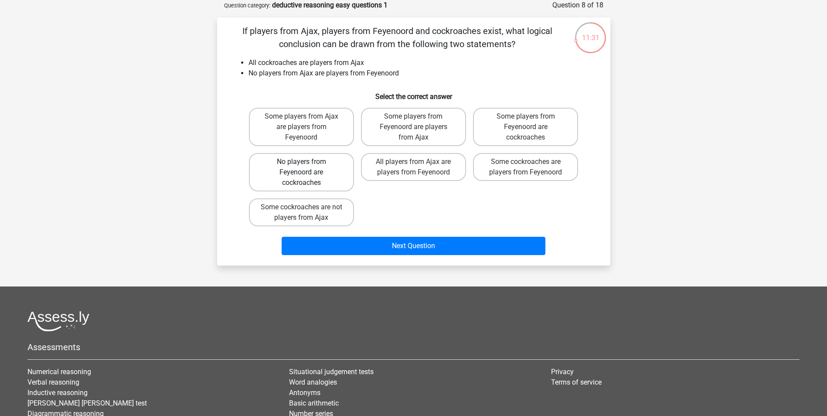
click at [296, 170] on label "No players from Feyenoord are cockroaches" at bounding box center [301, 172] width 105 height 38
click at [301, 167] on input "No players from Feyenoord are cockroaches" at bounding box center [304, 165] width 6 height 6
radio input "true"
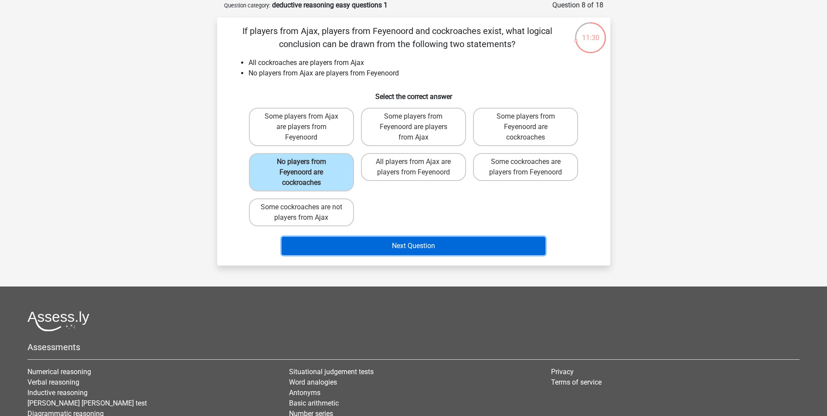
click at [347, 243] on button "Next Question" at bounding box center [414, 246] width 264 height 18
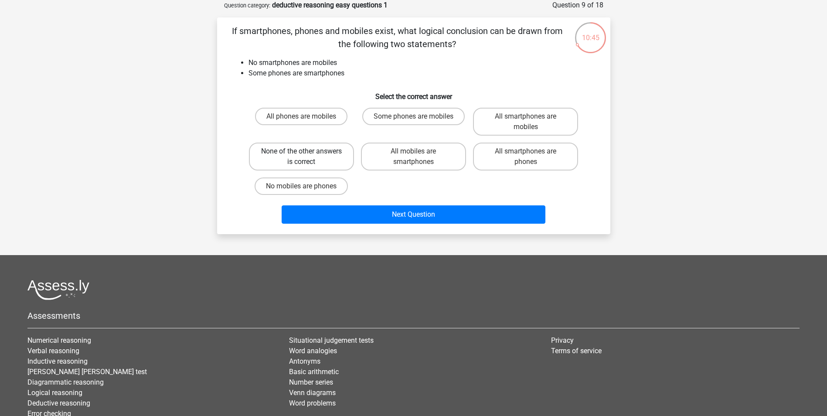
click at [290, 152] on label "None of the other answers is correct" at bounding box center [301, 157] width 105 height 28
click at [301, 152] on input "None of the other answers is correct" at bounding box center [304, 154] width 6 height 6
radio input "true"
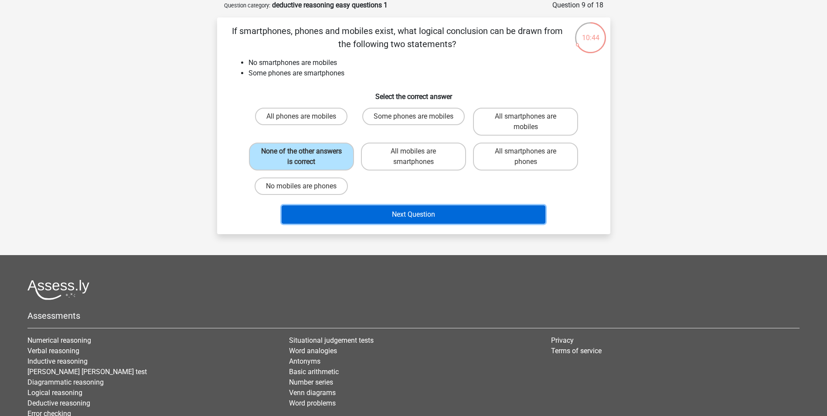
click at [457, 213] on button "Next Question" at bounding box center [414, 214] width 264 height 18
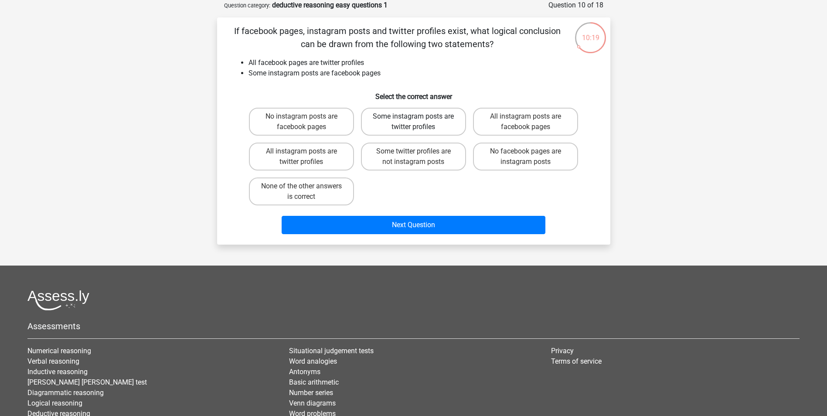
click at [449, 129] on label "Some instagram posts are twitter profiles" at bounding box center [413, 122] width 105 height 28
click at [419, 122] on input "Some instagram posts are twitter profiles" at bounding box center [416, 119] width 6 height 6
radio input "true"
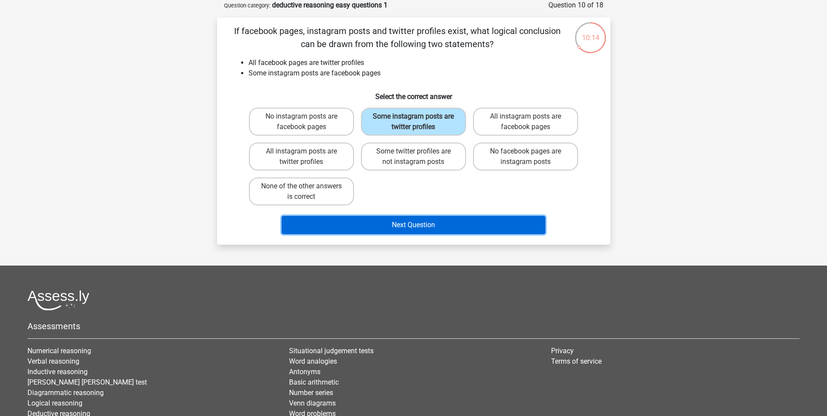
click at [475, 224] on button "Next Question" at bounding box center [414, 225] width 264 height 18
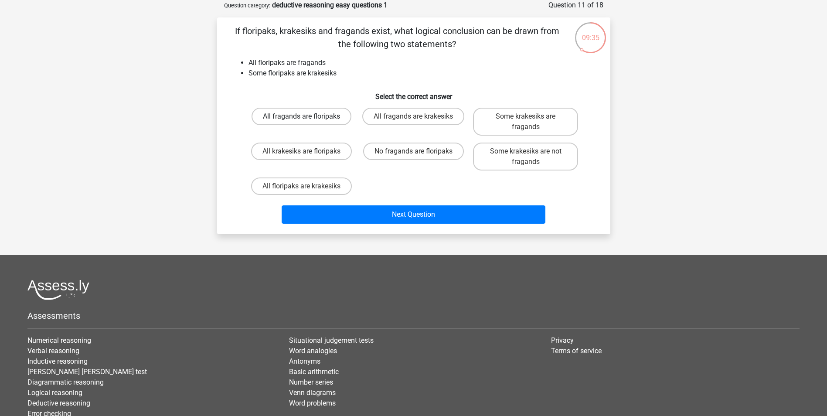
click at [313, 115] on label "All fragands are floripaks" at bounding box center [302, 116] width 100 height 17
click at [307, 116] on input "All fragands are floripaks" at bounding box center [304, 119] width 6 height 6
radio input "true"
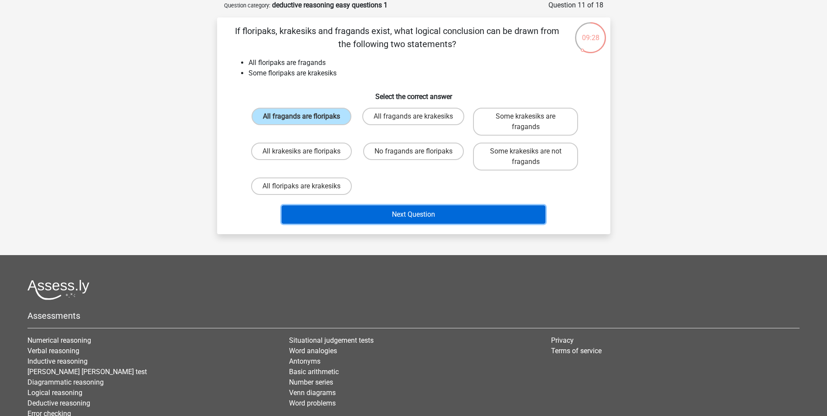
click at [431, 212] on button "Next Question" at bounding box center [414, 214] width 264 height 18
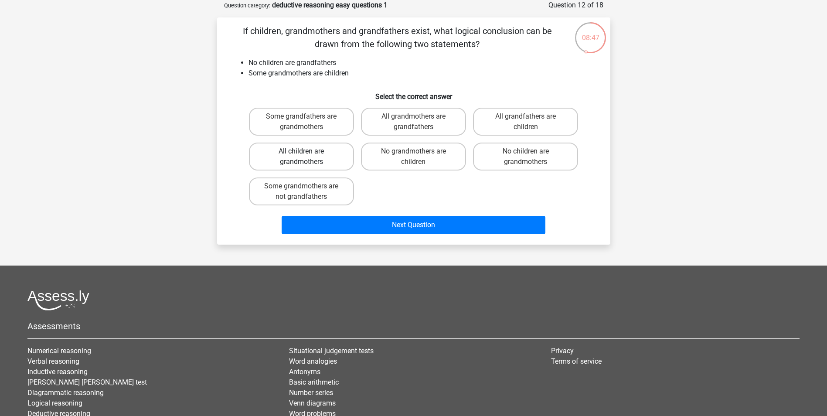
click at [329, 158] on label "All children are grandmothers" at bounding box center [301, 157] width 105 height 28
click at [307, 157] on input "All children are grandmothers" at bounding box center [304, 154] width 6 height 6
radio input "true"
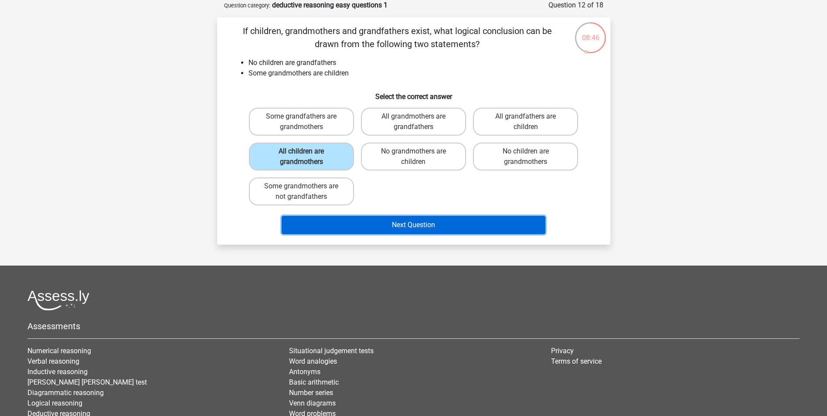
click at [411, 223] on button "Next Question" at bounding box center [414, 225] width 264 height 18
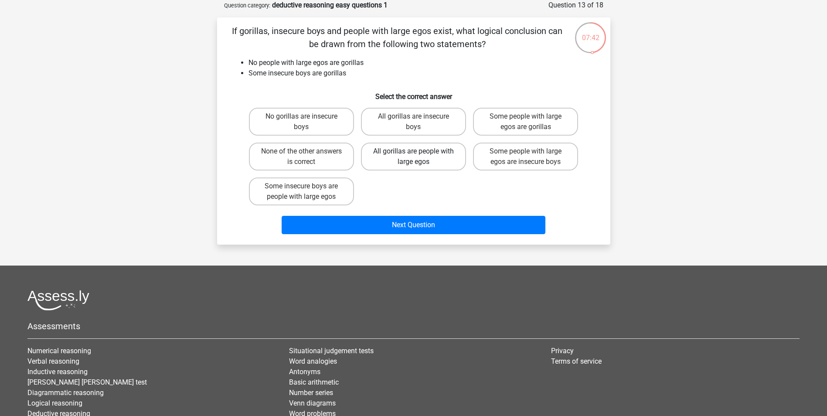
click at [354, 136] on div "All gorillas are people with large egos" at bounding box center [301, 122] width 105 height 28
click at [319, 152] on label "None of the other answers is correct" at bounding box center [301, 157] width 105 height 28
click at [307, 152] on input "None of the other answers is correct" at bounding box center [304, 154] width 6 height 6
radio input "true"
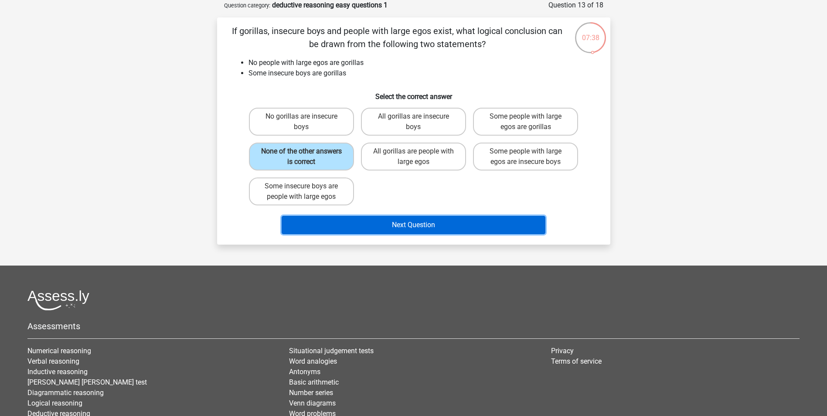
click at [397, 224] on button "Next Question" at bounding box center [414, 225] width 264 height 18
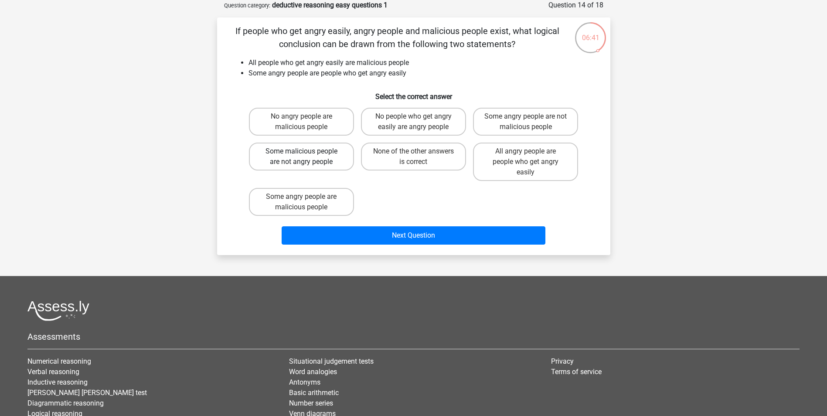
click at [337, 162] on label "Some malicious people are not angry people" at bounding box center [301, 157] width 105 height 28
click at [307, 157] on input "Some malicious people are not angry people" at bounding box center [304, 154] width 6 height 6
radio input "true"
click at [510, 170] on label "All angry people are people who get angry easily" at bounding box center [525, 162] width 105 height 38
click at [526, 157] on input "All angry people are people who get angry easily" at bounding box center [529, 154] width 6 height 6
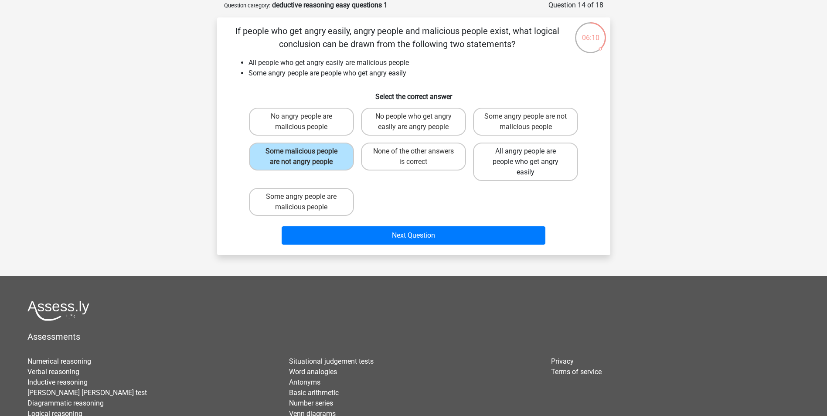
radio input "true"
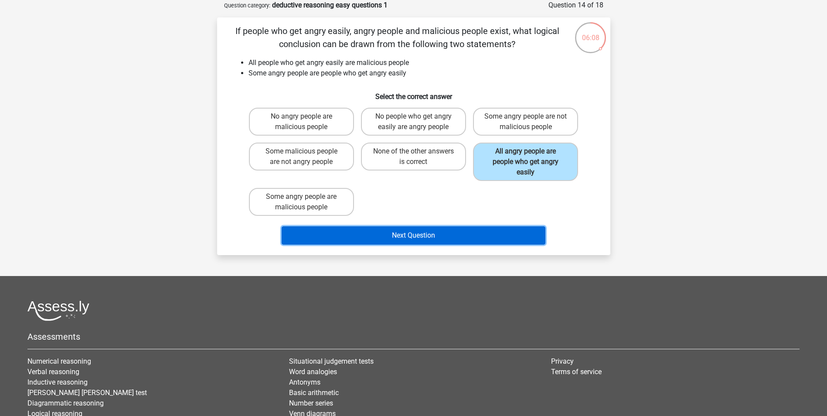
click at [452, 238] on button "Next Question" at bounding box center [414, 235] width 264 height 18
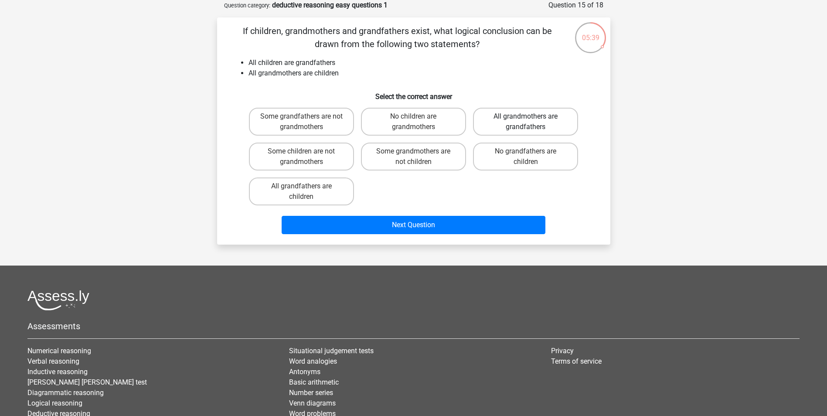
click at [497, 123] on label "All grandmothers are grandfathers" at bounding box center [525, 122] width 105 height 28
click at [526, 122] on input "All grandmothers are grandfathers" at bounding box center [529, 119] width 6 height 6
radio input "true"
click at [313, 193] on label "All grandfathers are children" at bounding box center [301, 191] width 105 height 28
click at [307, 192] on input "All grandfathers are children" at bounding box center [304, 189] width 6 height 6
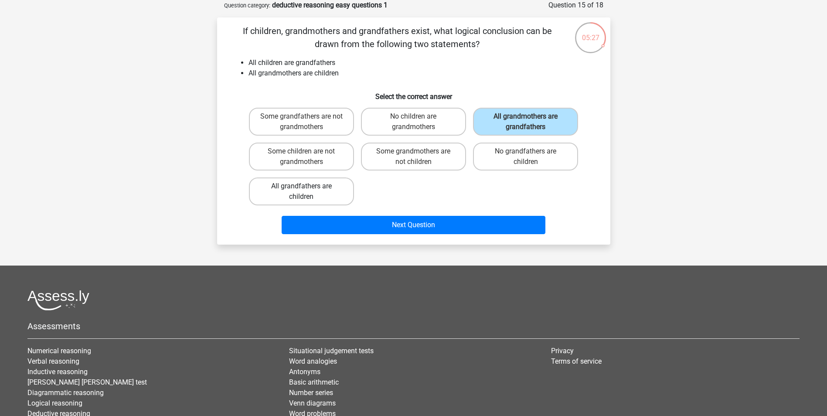
radio input "true"
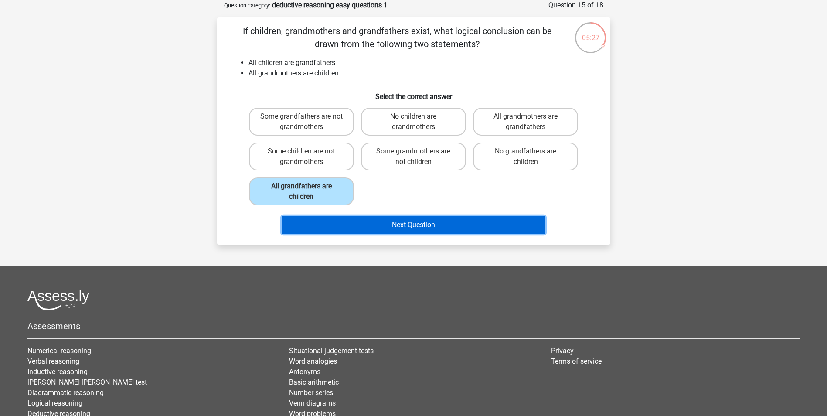
click at [358, 225] on button "Next Question" at bounding box center [414, 225] width 264 height 18
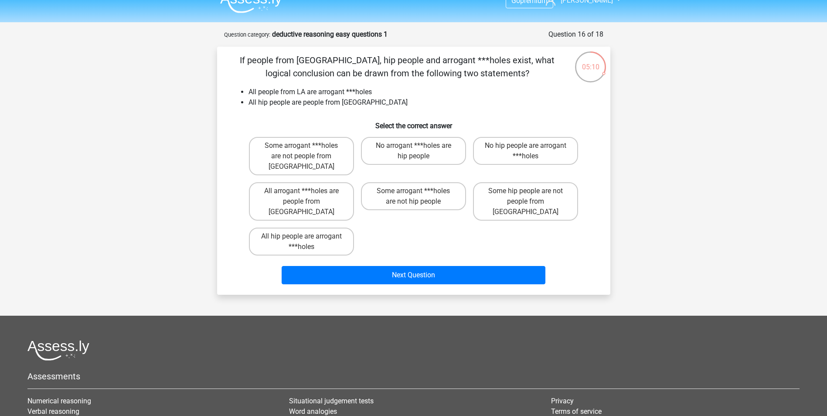
scroll to position [0, 0]
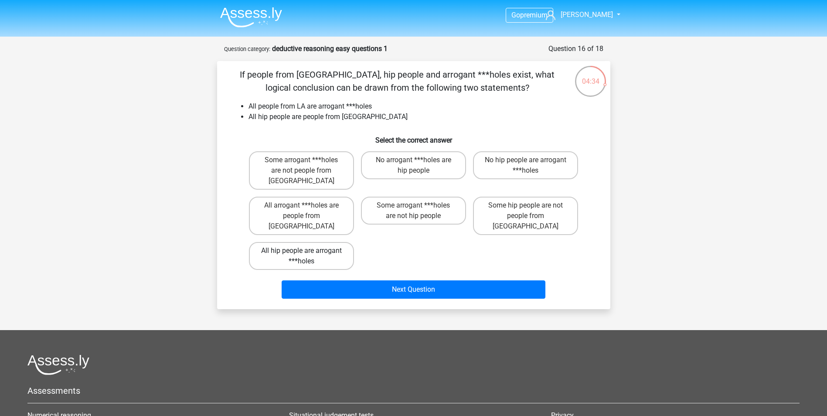
click at [338, 242] on label "All hip people are arrogant ***holes" at bounding box center [301, 256] width 105 height 28
click at [307, 251] on input "All hip people are arrogant ***holes" at bounding box center [304, 254] width 6 height 6
radio input "true"
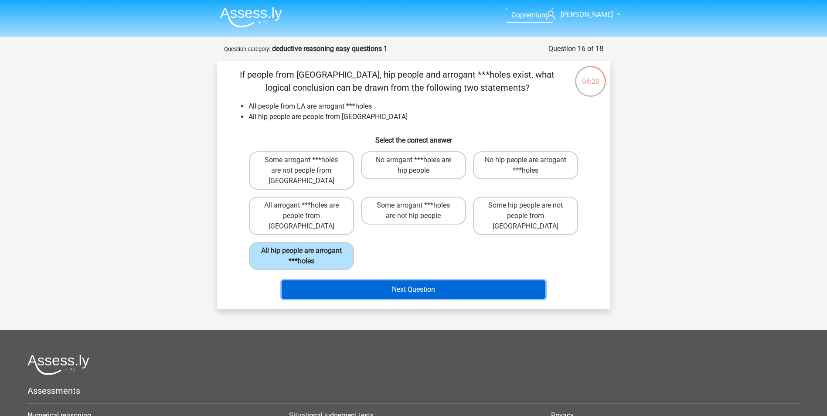
click at [373, 280] on button "Next Question" at bounding box center [414, 289] width 264 height 18
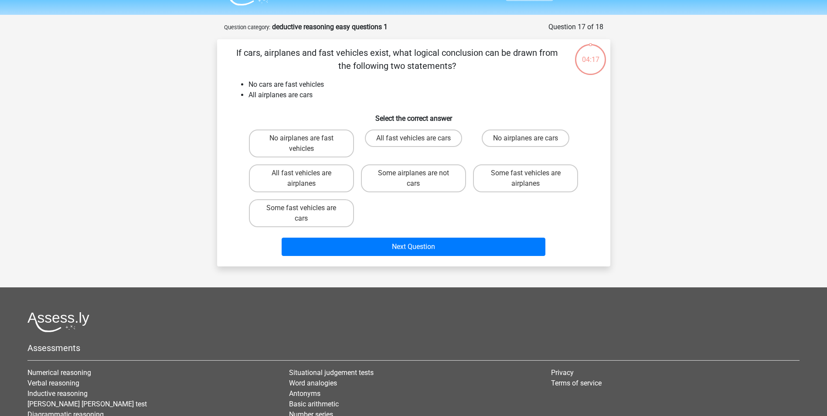
scroll to position [44, 0]
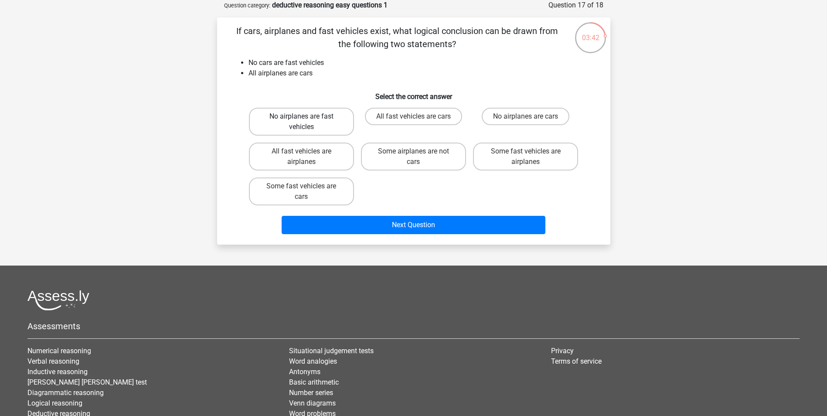
click at [321, 125] on label "No airplanes are fast vehicles" at bounding box center [301, 122] width 105 height 28
click at [307, 122] on input "No airplanes are fast vehicles" at bounding box center [304, 119] width 6 height 6
radio input "true"
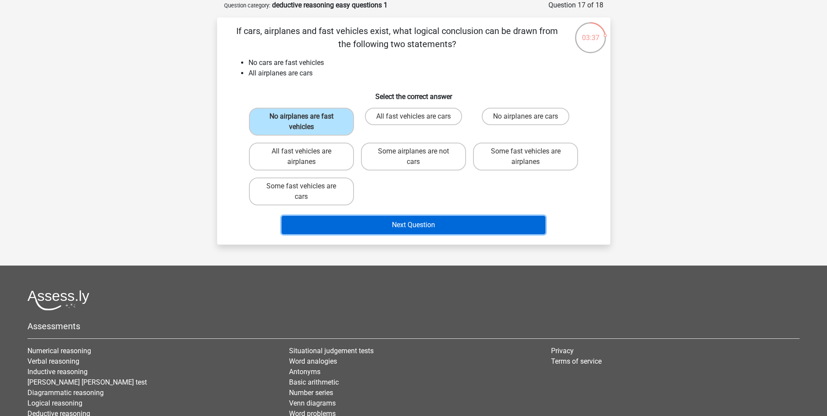
click at [394, 224] on button "Next Question" at bounding box center [414, 225] width 264 height 18
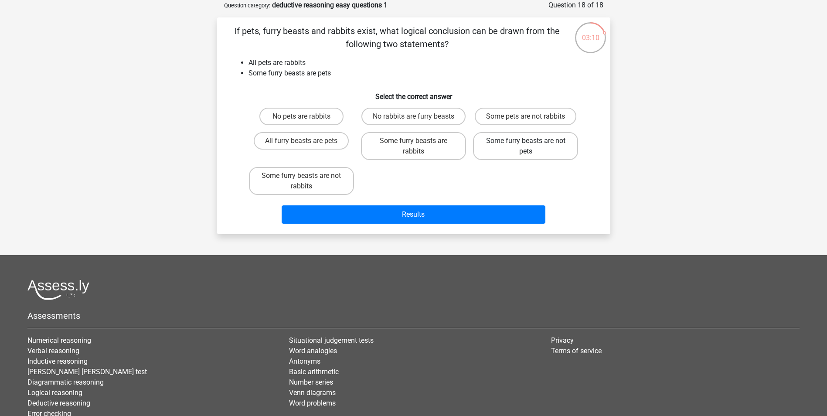
click at [486, 155] on label "Some furry beasts are not pets" at bounding box center [525, 146] width 105 height 28
click at [526, 146] on input "Some furry beasts are not pets" at bounding box center [529, 144] width 6 height 6
radio input "true"
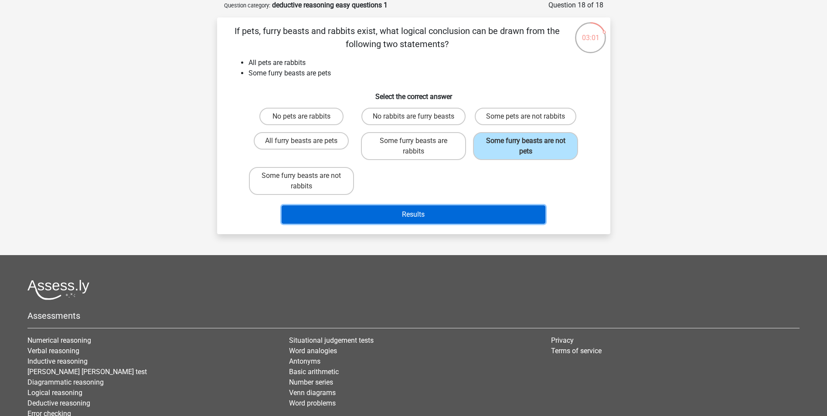
click at [418, 212] on button "Results" at bounding box center [414, 214] width 264 height 18
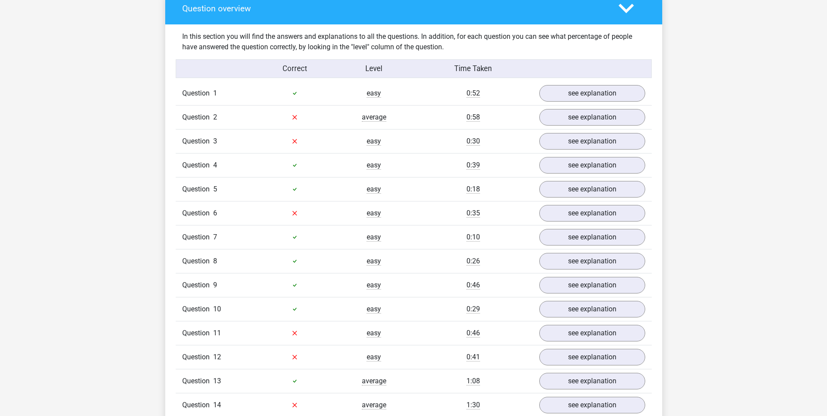
scroll to position [610, 0]
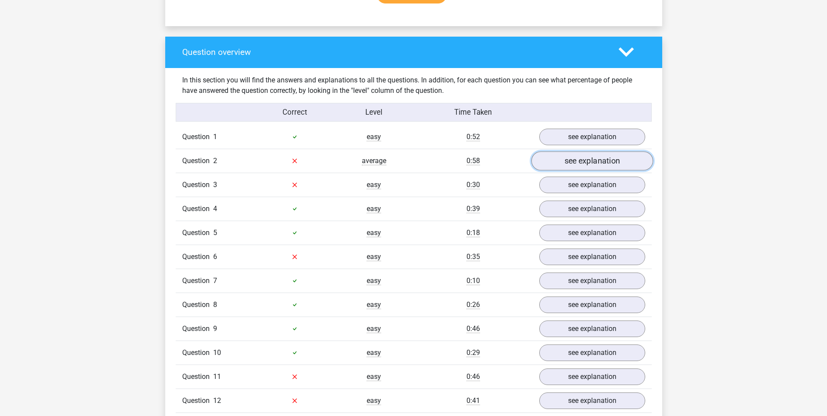
click at [576, 159] on link "see explanation" at bounding box center [592, 160] width 122 height 19
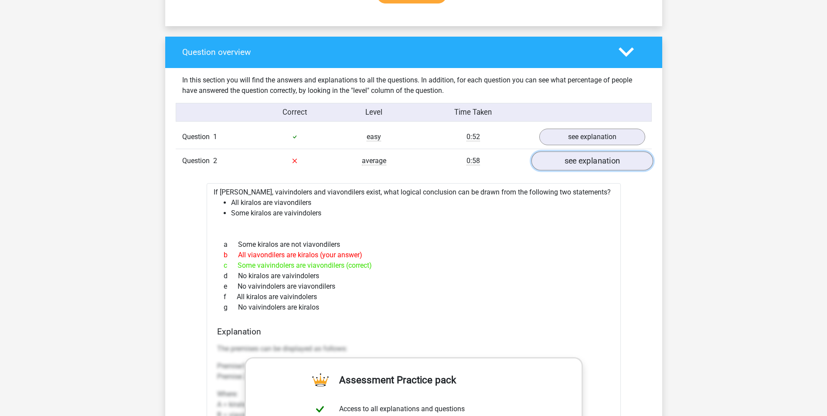
click at [558, 168] on link "see explanation" at bounding box center [592, 160] width 122 height 19
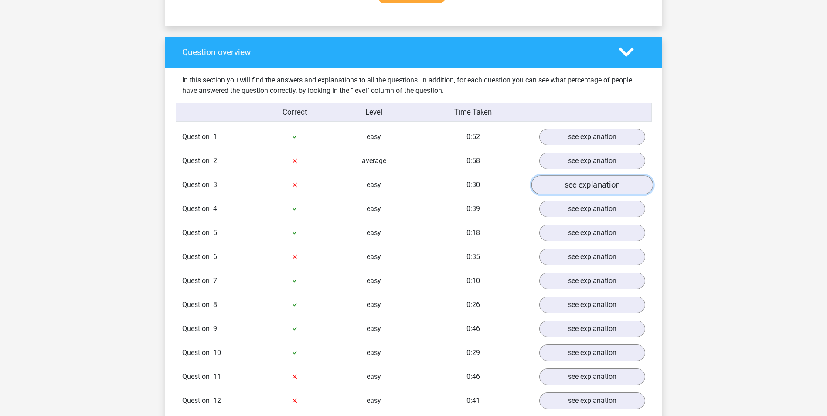
click at [615, 189] on link "see explanation" at bounding box center [592, 184] width 122 height 19
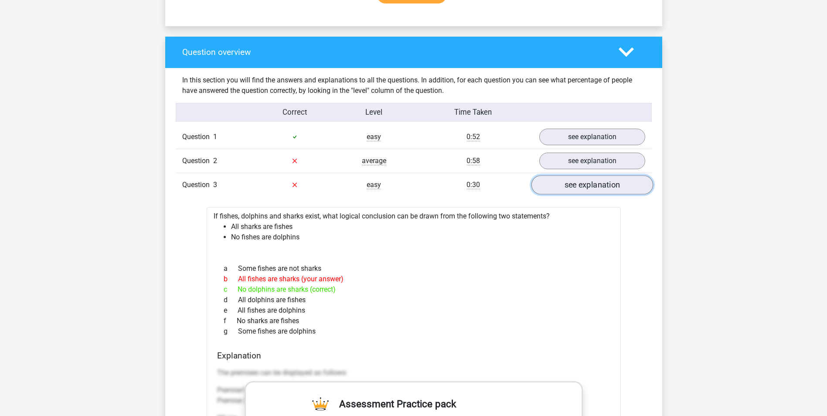
click at [545, 184] on link "see explanation" at bounding box center [592, 184] width 122 height 19
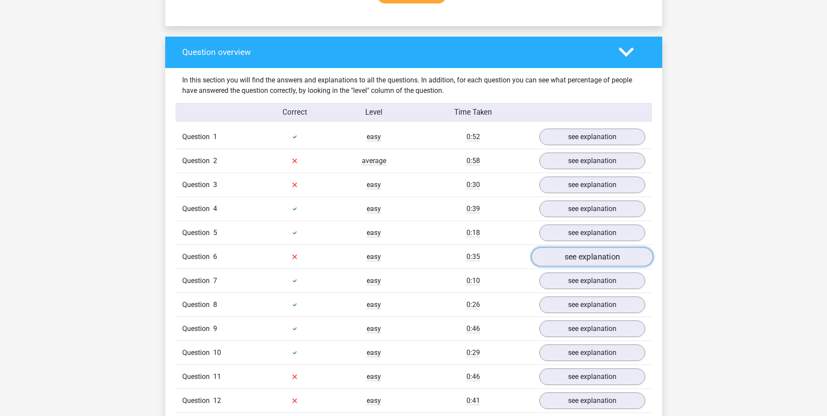
click at [562, 257] on link "see explanation" at bounding box center [592, 256] width 122 height 19
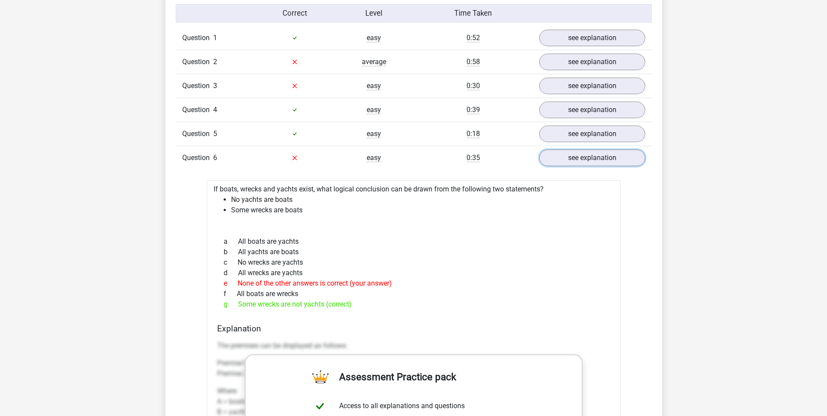
scroll to position [828, 0]
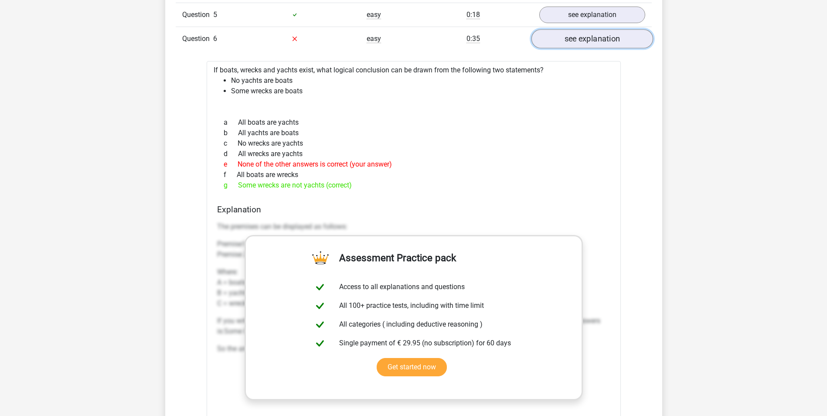
click at [585, 39] on link "see explanation" at bounding box center [592, 38] width 122 height 19
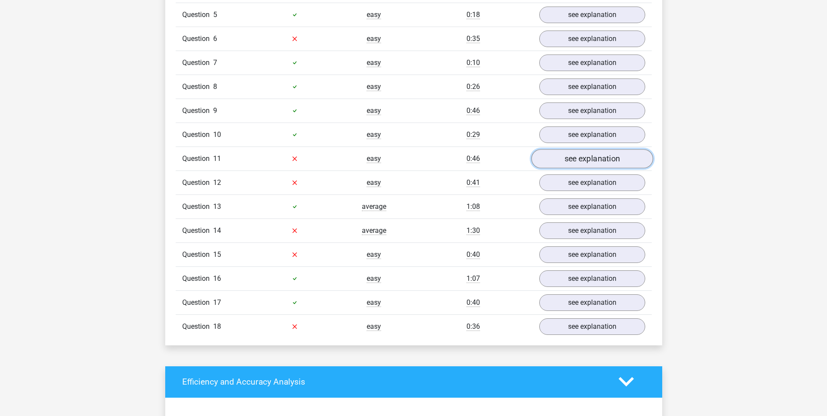
click at [585, 159] on link "see explanation" at bounding box center [592, 158] width 122 height 19
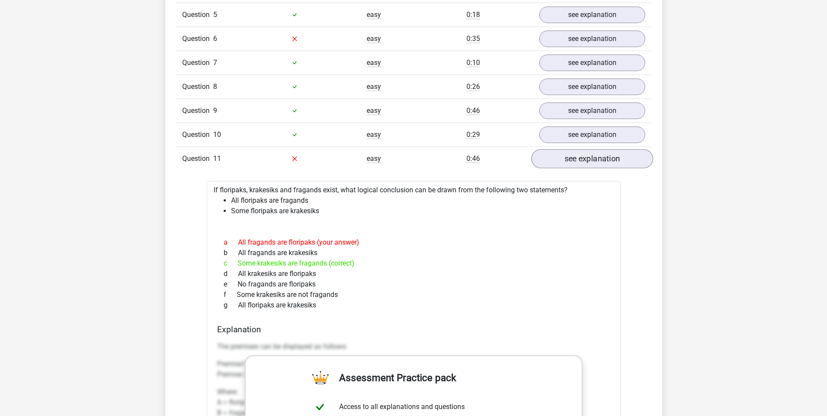
drag, startPoint x: 584, startPoint y: 148, endPoint x: 584, endPoint y: 154, distance: 6.1
click at [584, 154] on div "Question 11 easy 0:46 see explanation" at bounding box center [414, 158] width 476 height 24
click at [585, 157] on link "see explanation" at bounding box center [592, 158] width 122 height 19
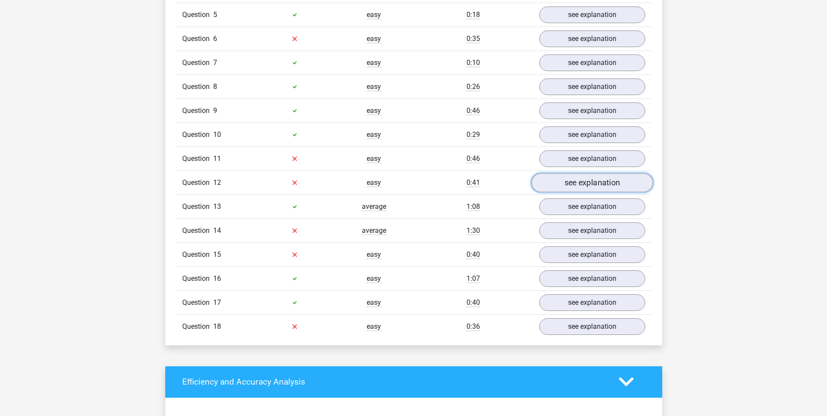
click at [574, 188] on link "see explanation" at bounding box center [592, 182] width 122 height 19
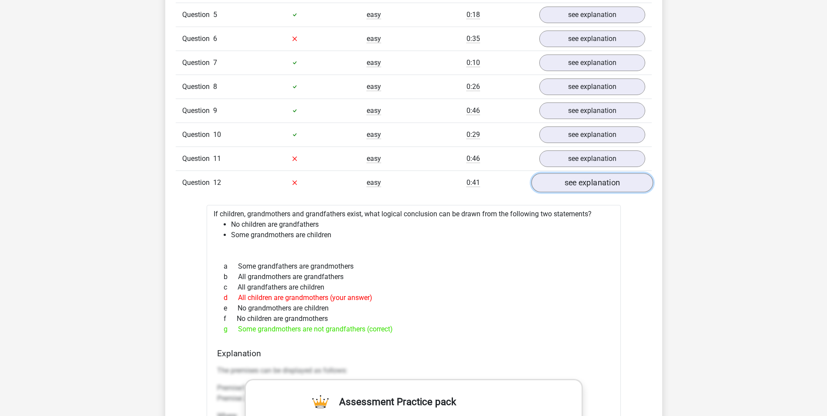
click at [571, 180] on link "see explanation" at bounding box center [592, 182] width 122 height 19
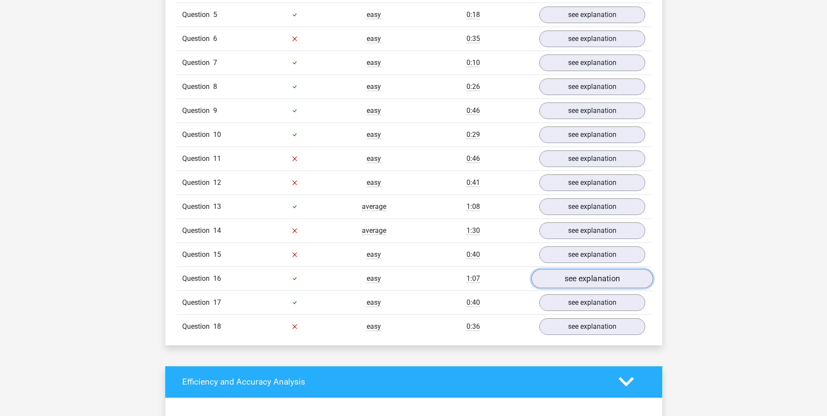
click at [563, 279] on link "see explanation" at bounding box center [592, 278] width 122 height 19
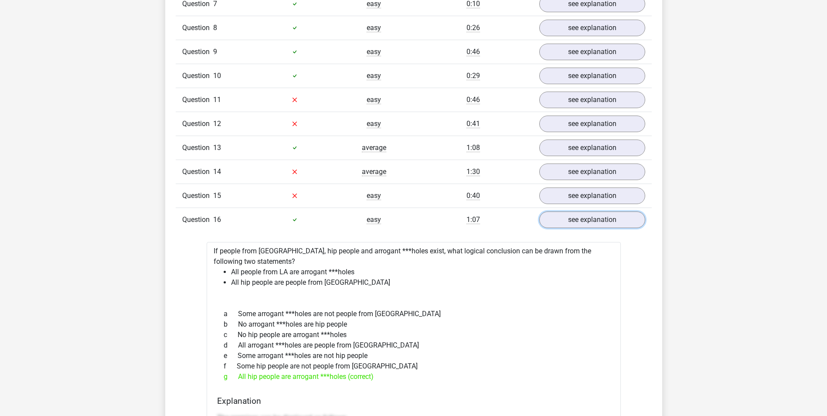
scroll to position [872, 0]
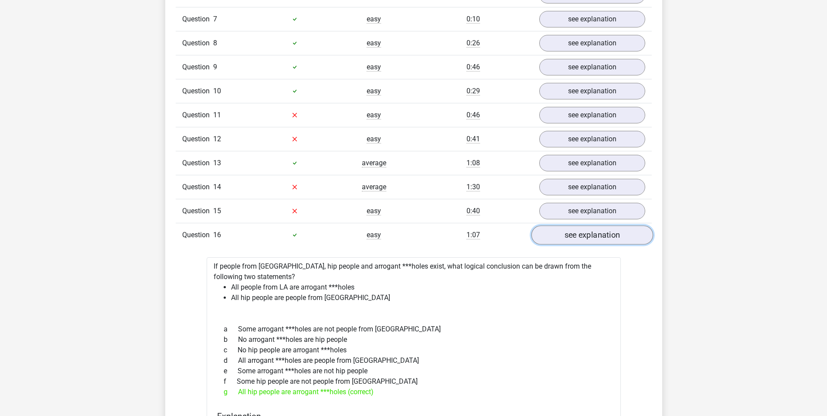
click at [578, 232] on link "see explanation" at bounding box center [592, 234] width 122 height 19
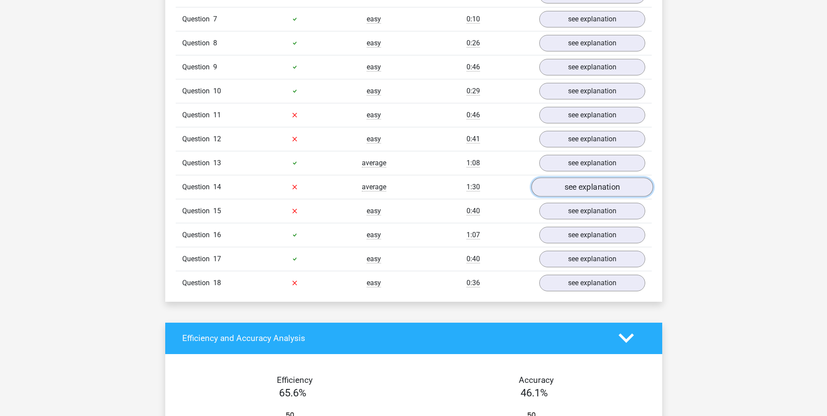
click at [579, 188] on link "see explanation" at bounding box center [592, 186] width 122 height 19
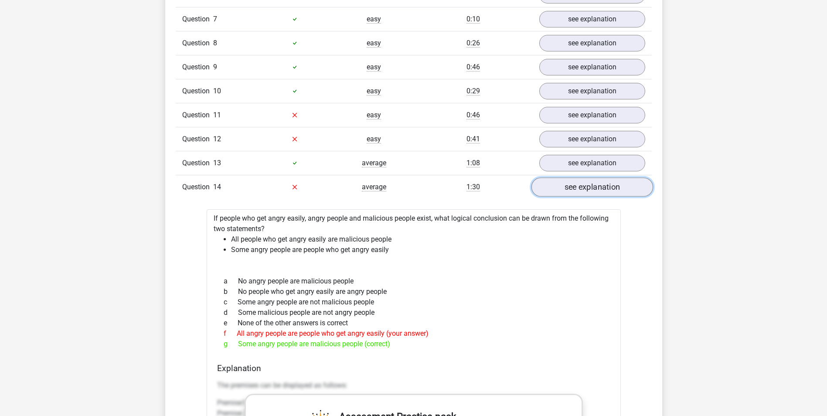
click at [581, 186] on link "see explanation" at bounding box center [592, 186] width 122 height 19
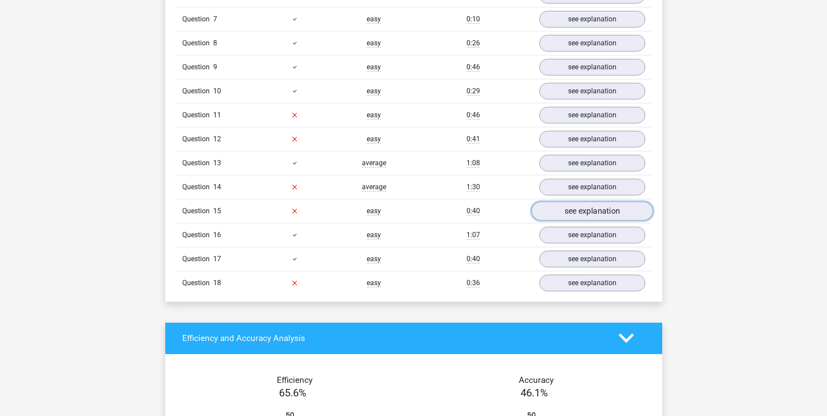
click at [581, 211] on link "see explanation" at bounding box center [592, 210] width 122 height 19
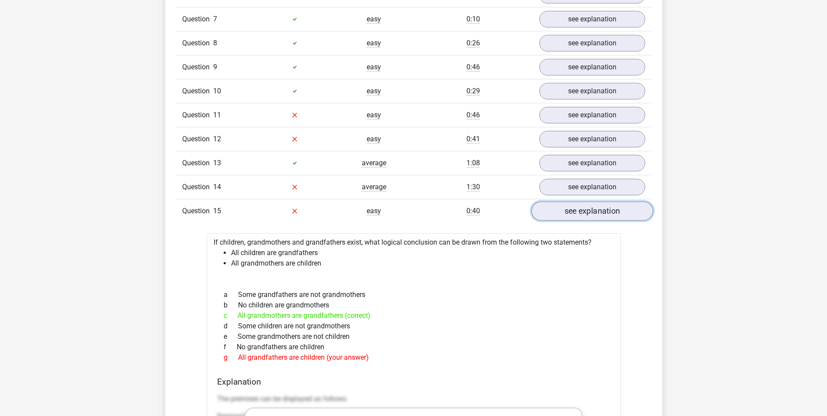
click at [562, 214] on link "see explanation" at bounding box center [592, 210] width 122 height 19
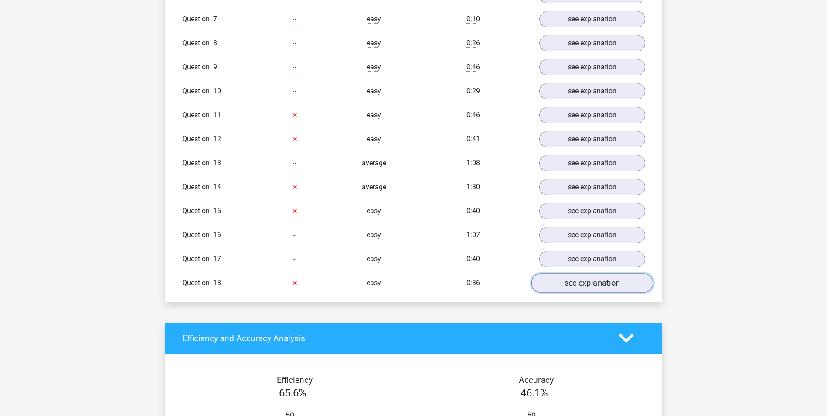
click at [581, 282] on link "see explanation" at bounding box center [592, 282] width 122 height 19
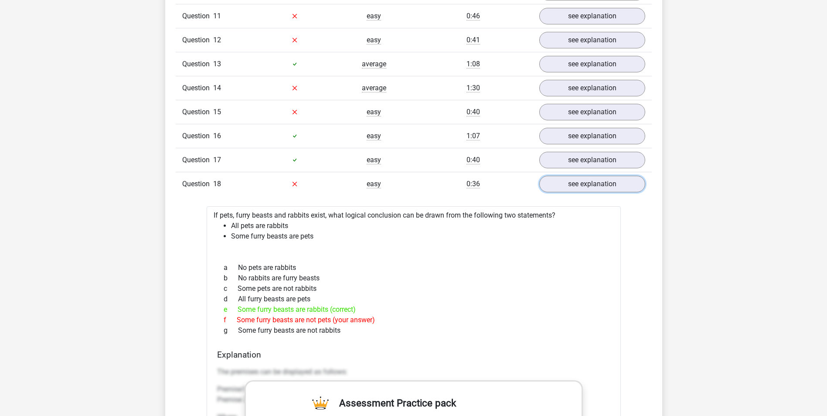
scroll to position [959, 0]
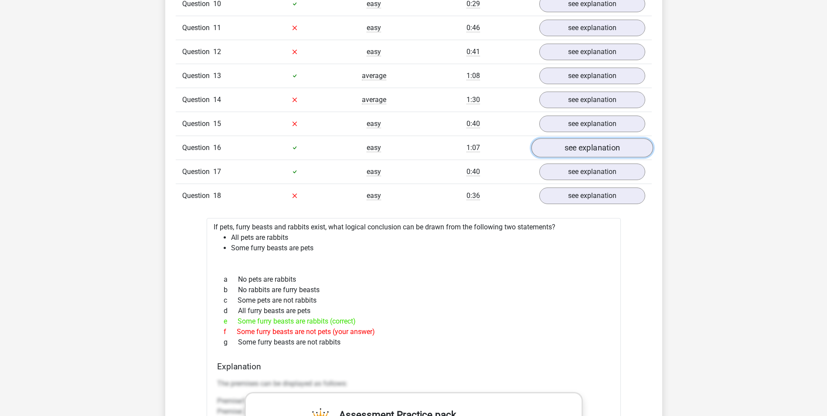
click at [554, 144] on link "see explanation" at bounding box center [592, 147] width 122 height 19
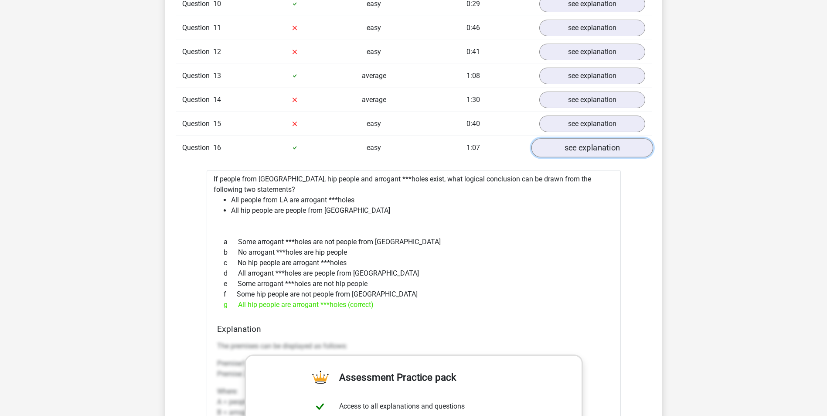
click at [596, 147] on link "see explanation" at bounding box center [592, 147] width 122 height 19
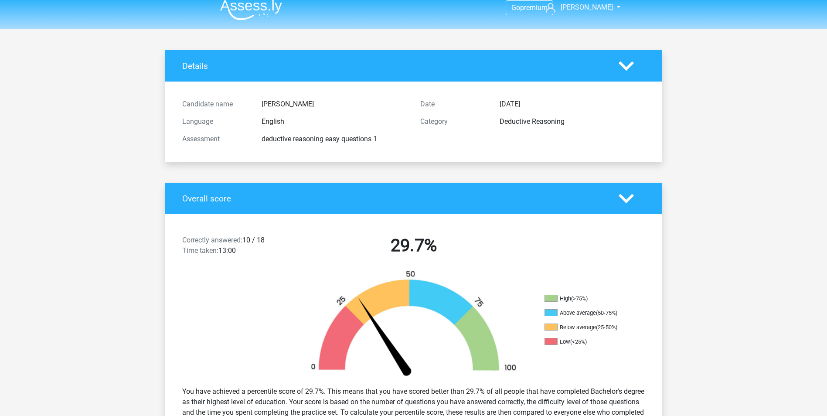
scroll to position [0, 0]
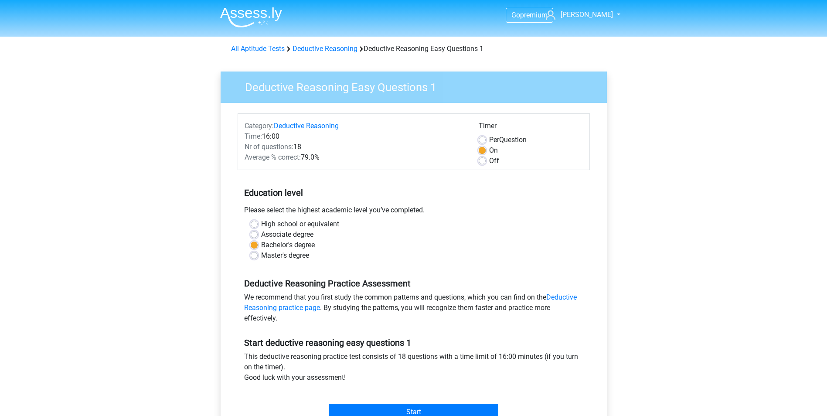
scroll to position [174, 0]
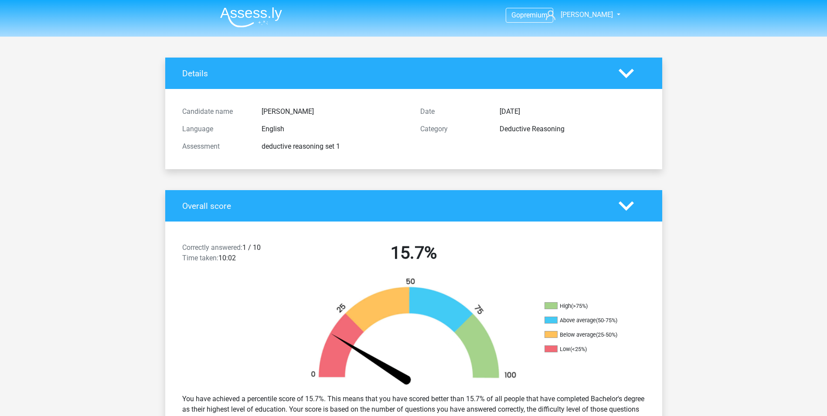
scroll to position [1469, 0]
